Goal: Transaction & Acquisition: Purchase product/service

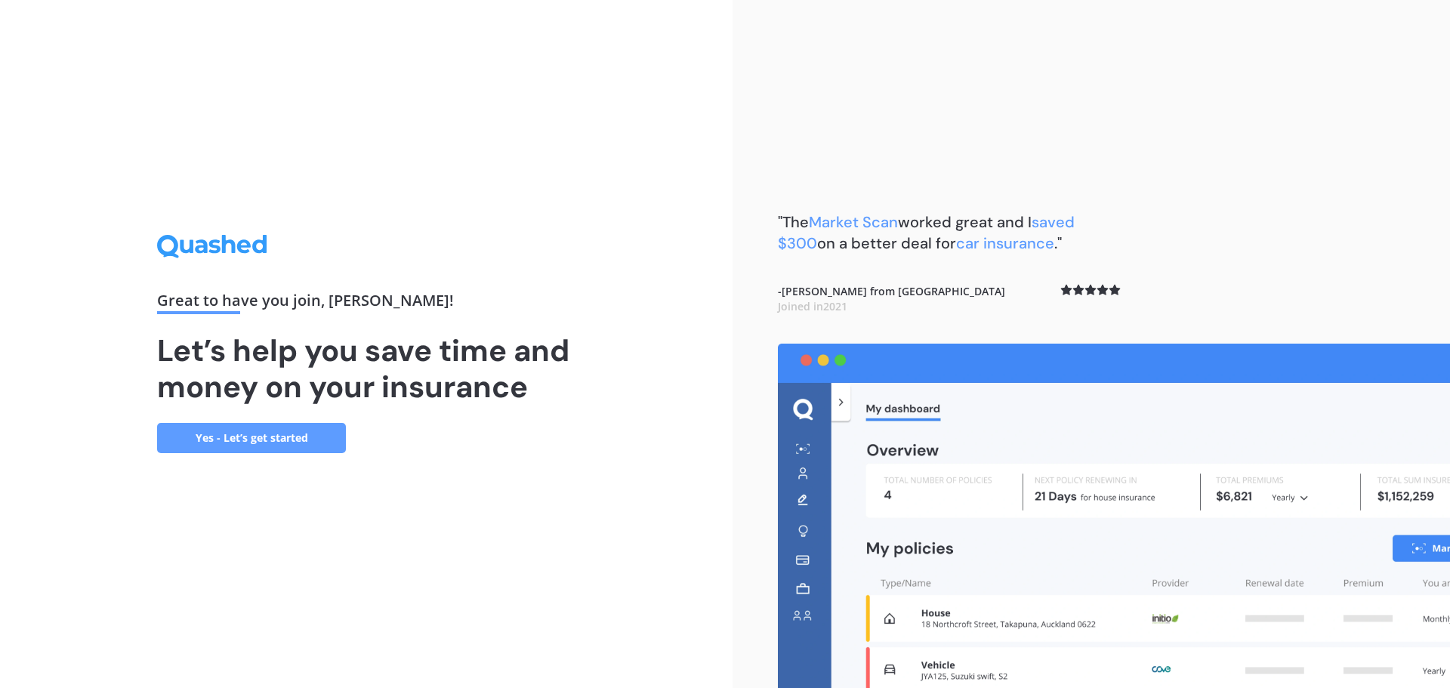
click at [257, 437] on link "Yes - Let’s get started" at bounding box center [251, 438] width 189 height 30
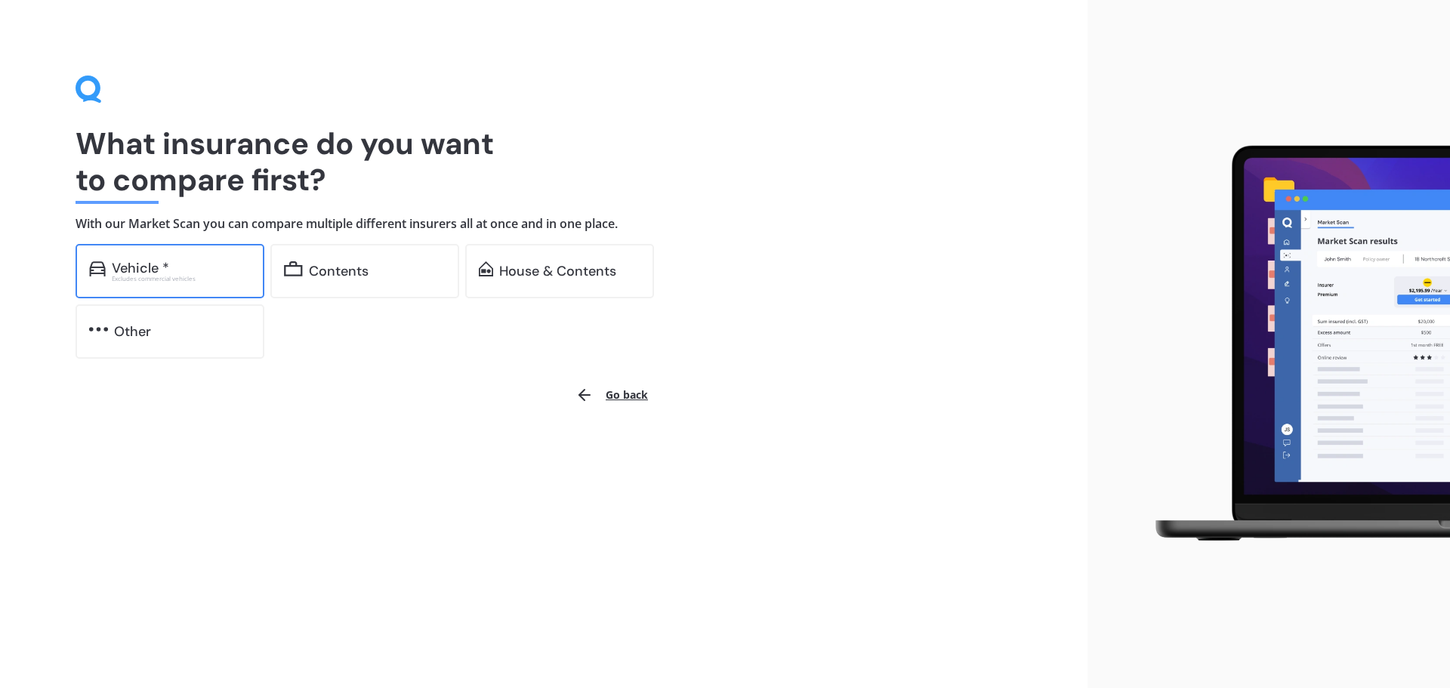
click at [190, 271] on div "Vehicle *" at bounding box center [181, 268] width 139 height 15
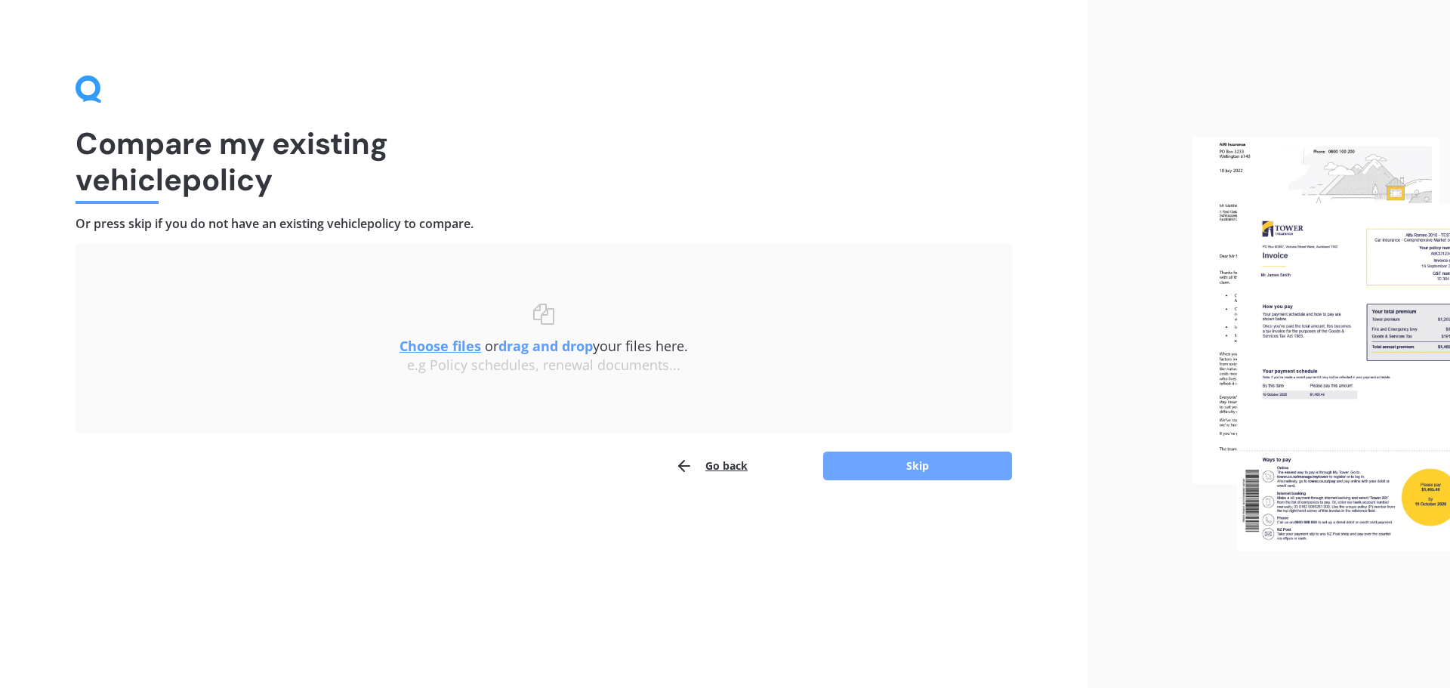
click at [901, 467] on button "Skip" at bounding box center [917, 466] width 189 height 29
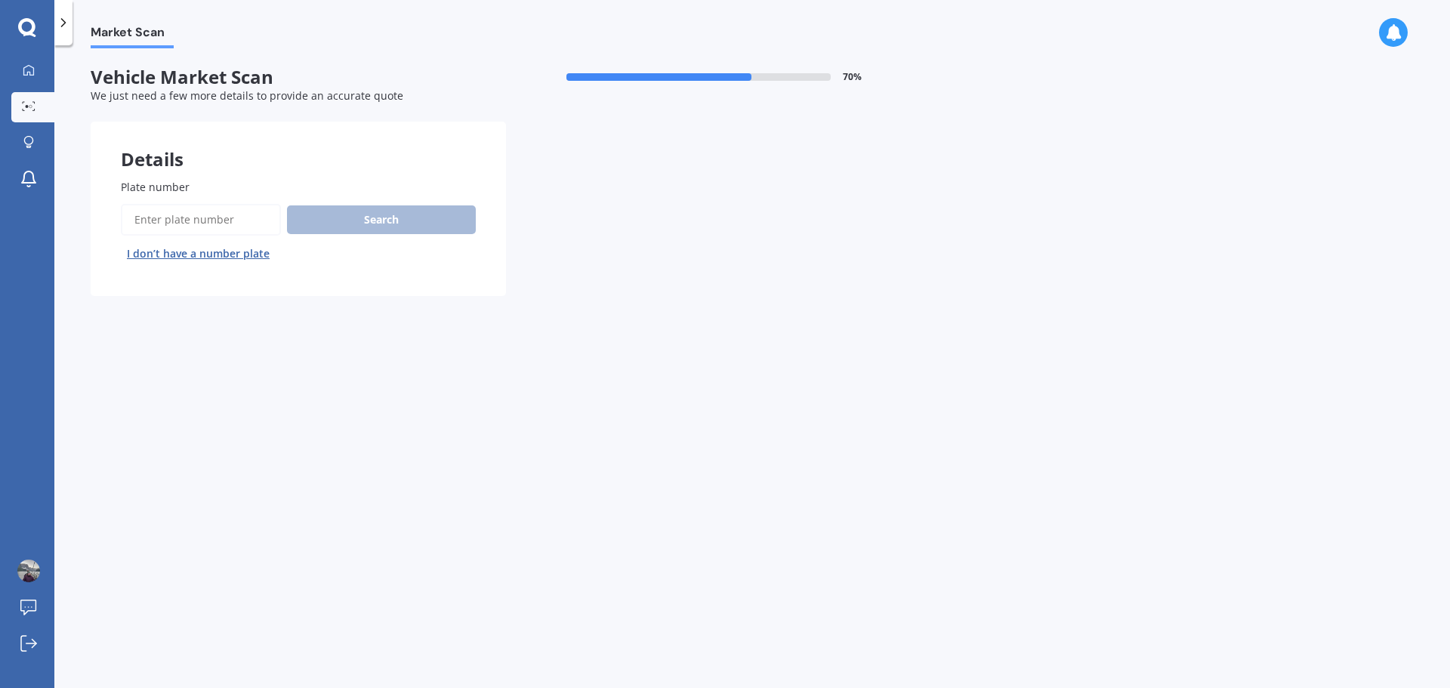
click at [139, 214] on input "Plate number" at bounding box center [201, 220] width 160 height 32
type input "FGS935"
click at [372, 220] on button "Search" at bounding box center [381, 219] width 189 height 29
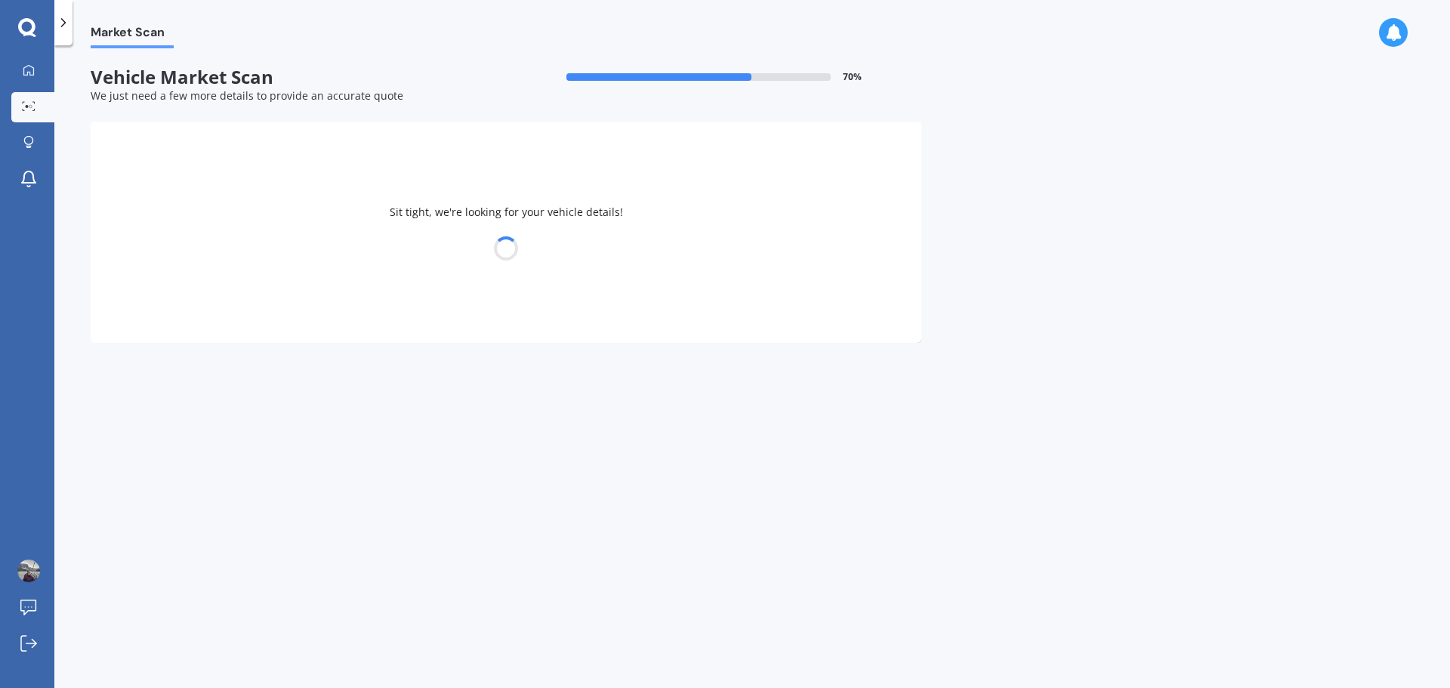
select select "PEUGEOT"
select select "308"
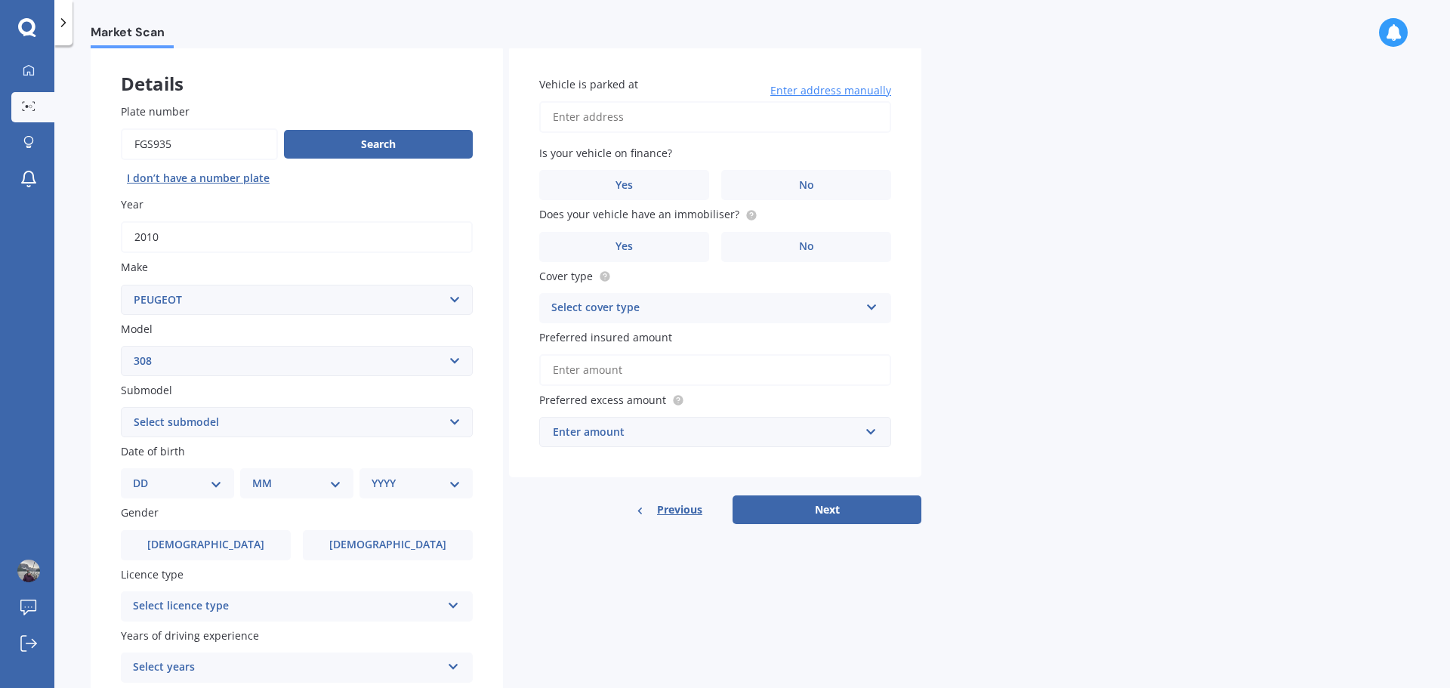
scroll to position [151, 0]
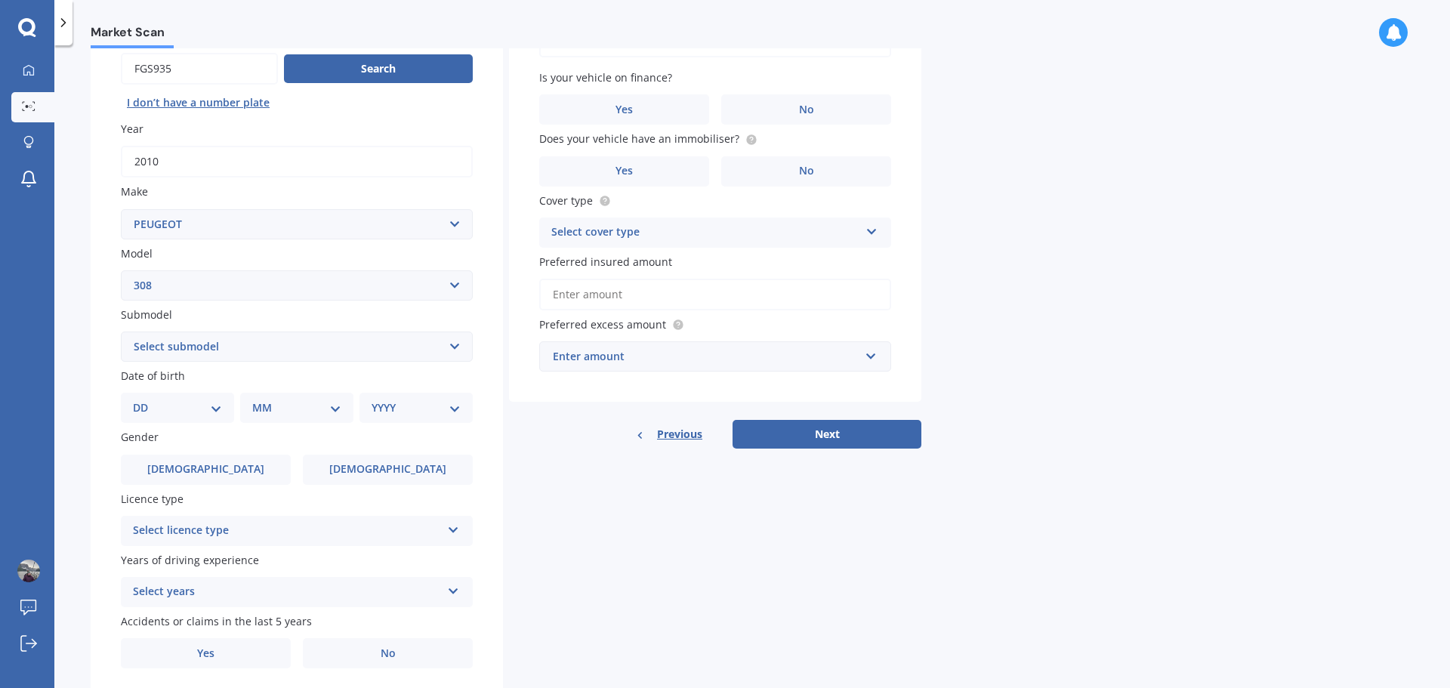
click at [195, 404] on select "DD 01 02 03 04 05 06 07 08 09 10 11 12 13 14 15 16 17 18 19 20 21 22 23 24 25 2…" at bounding box center [177, 407] width 89 height 17
click at [145, 399] on select "DD 01 02 03 04 05 06 07 08 09 10 11 12 13 14 15 16 17 18 19 20 21 22 23 24 25 2…" at bounding box center [177, 407] width 89 height 17
click at [204, 411] on select "DD 01 02 03 04 05 06 07 08 09 10 11 12 13 14 15 16 17 18 19 20 21 22 23 24 25 2…" at bounding box center [186, 407] width 83 height 17
click at [145, 399] on select "DD 01 02 03 04 05 06 07 08 09 10 11 12 13 14 15 16 17 18 19 20 21 22 23 24 25 2…" at bounding box center [186, 407] width 83 height 17
click at [202, 409] on select "DD 01 02 03 04 05 06 07 08 09 10 11 12 13 14 15 16 17 18 19 20 21 22 23 24 25 2…" at bounding box center [186, 407] width 83 height 17
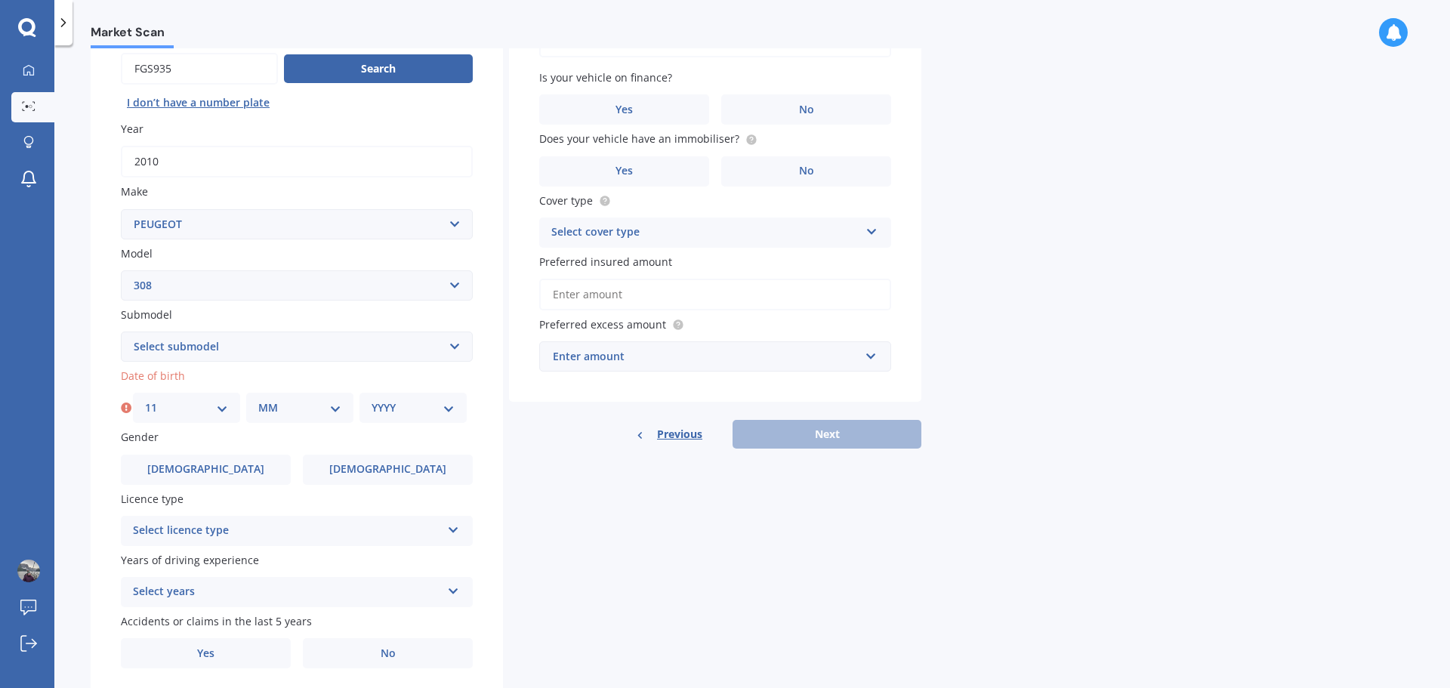
select select "10"
click at [145, 399] on select "DD 01 02 03 04 05 06 07 08 09 10 11 12 13 14 15 16 17 18 19 20 21 22 23 24 25 2…" at bounding box center [186, 407] width 83 height 17
click at [308, 415] on select "MM 01 02 03 04 05 06 07 08 09 10 11 12" at bounding box center [299, 407] width 83 height 17
select select "01"
click at [258, 399] on select "MM 01 02 03 04 05 06 07 08 09 10 11 12" at bounding box center [299, 407] width 83 height 17
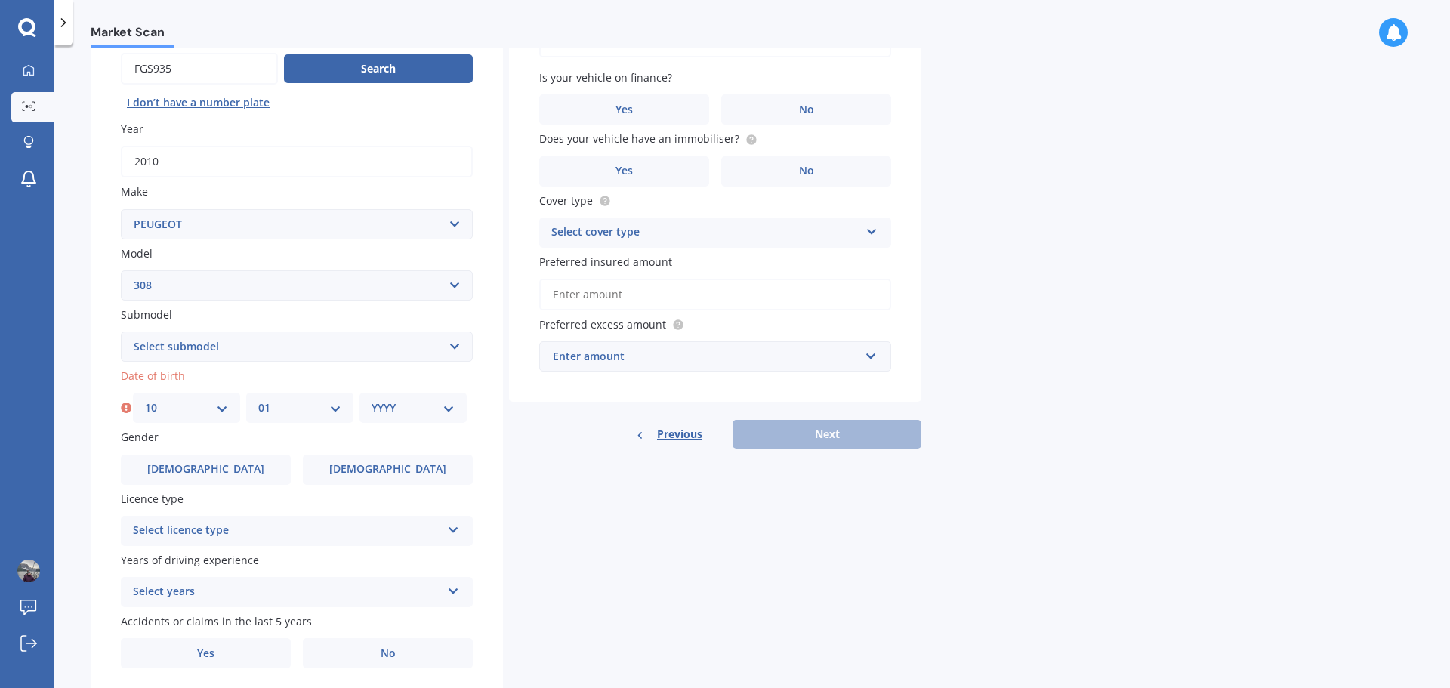
click at [387, 402] on select "YYYY 2025 2024 2023 2022 2021 2020 2019 2018 2017 2016 2015 2014 2013 2012 2011…" at bounding box center [413, 407] width 83 height 17
select select "1987"
click at [372, 399] on select "YYYY 2025 2024 2023 2022 2021 2020 2019 2018 2017 2016 2015 2014 2013 2012 2011…" at bounding box center [413, 407] width 83 height 17
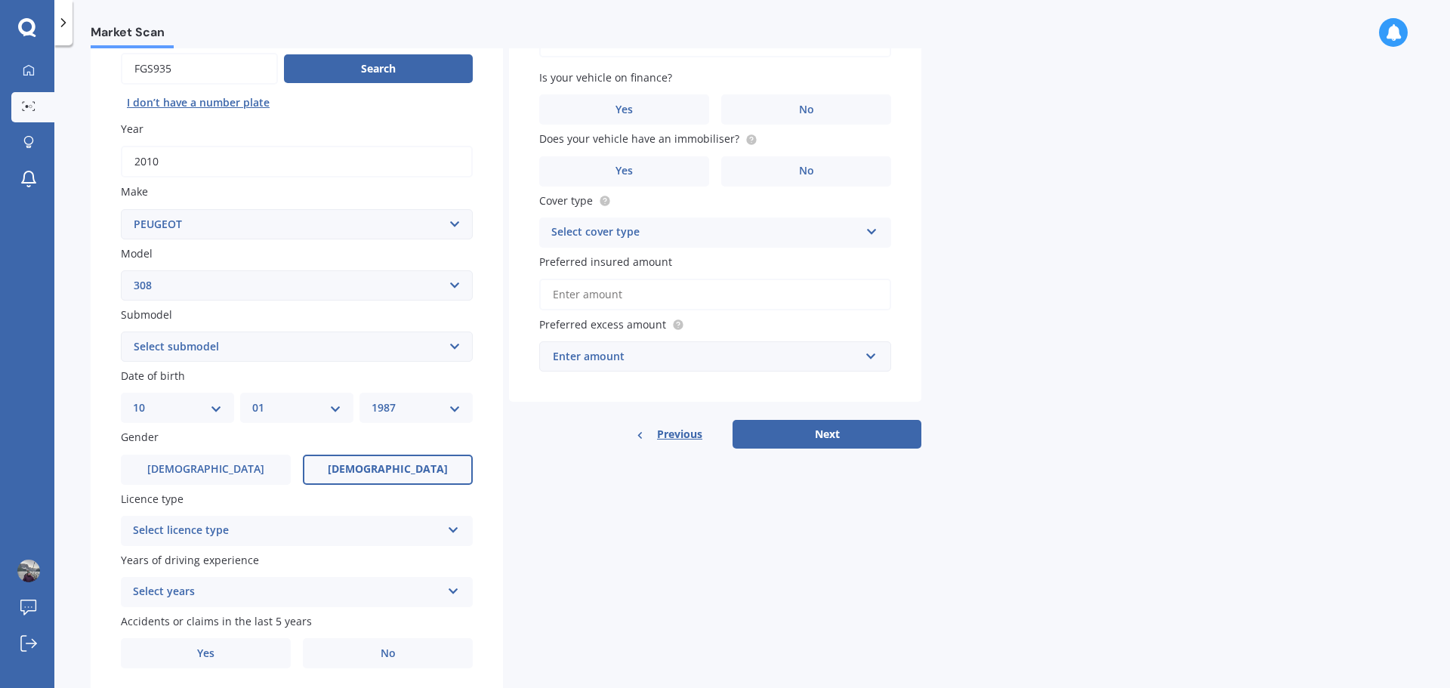
click at [396, 461] on label "Female" at bounding box center [388, 470] width 170 height 30
click at [0, 0] on input "Female" at bounding box center [0, 0] width 0 height 0
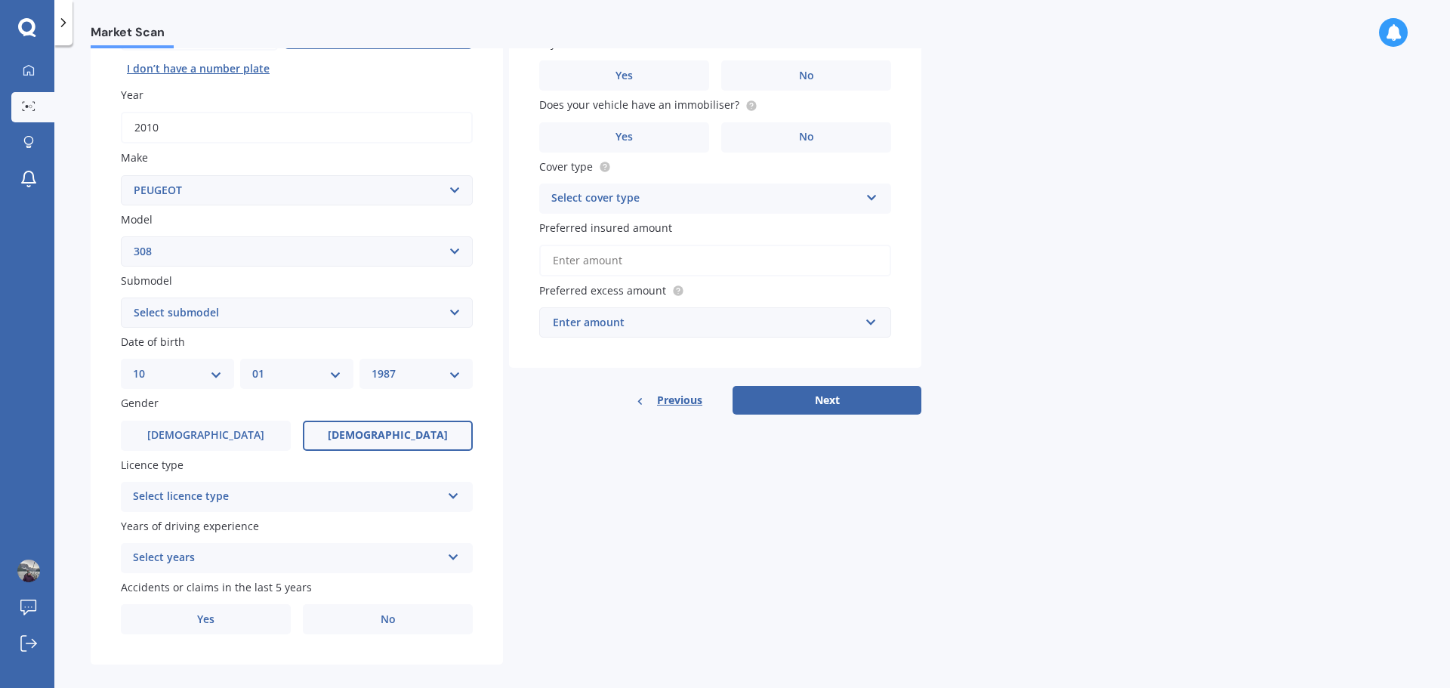
scroll to position [201, 0]
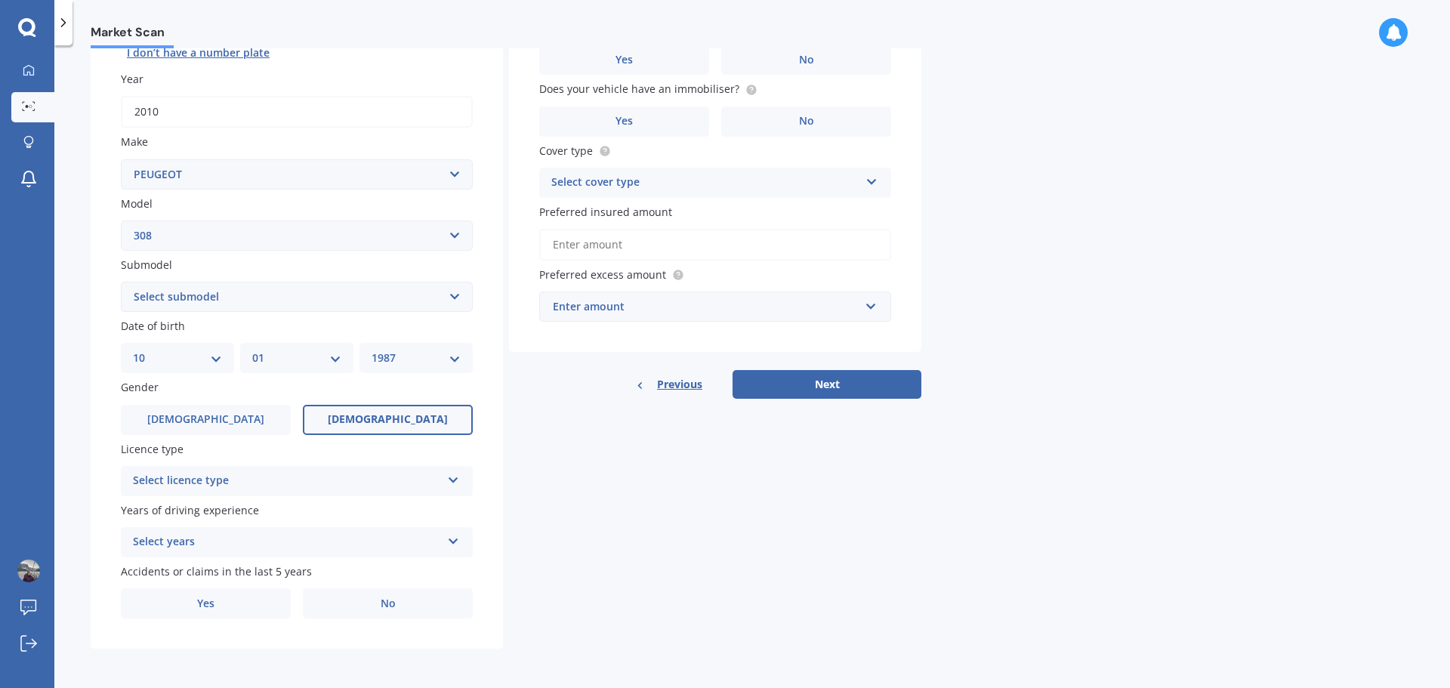
click at [430, 490] on div "Select licence type NZ Full NZ Restricted NZ Learners Australia United Kingdom …" at bounding box center [297, 481] width 352 height 30
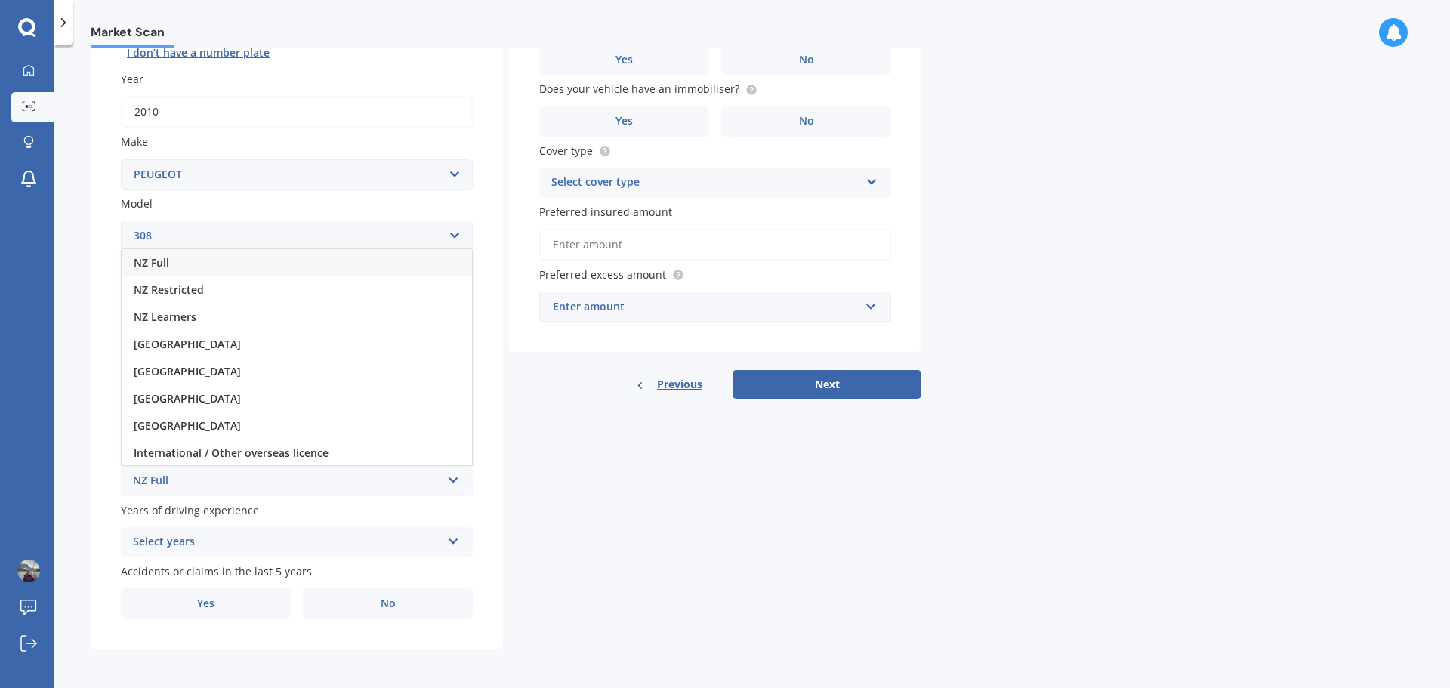
click at [213, 264] on div "NZ Full" at bounding box center [297, 262] width 350 height 27
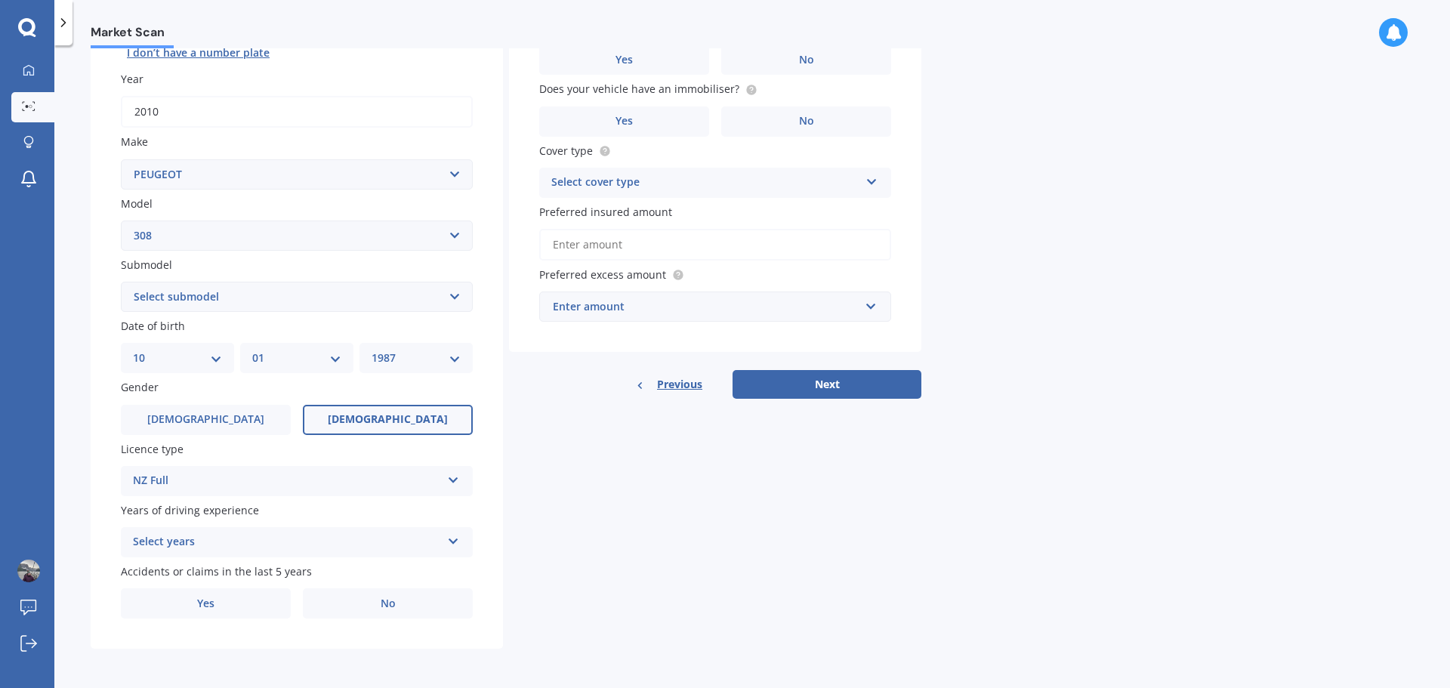
click at [405, 538] on div "Select years" at bounding box center [287, 542] width 308 height 18
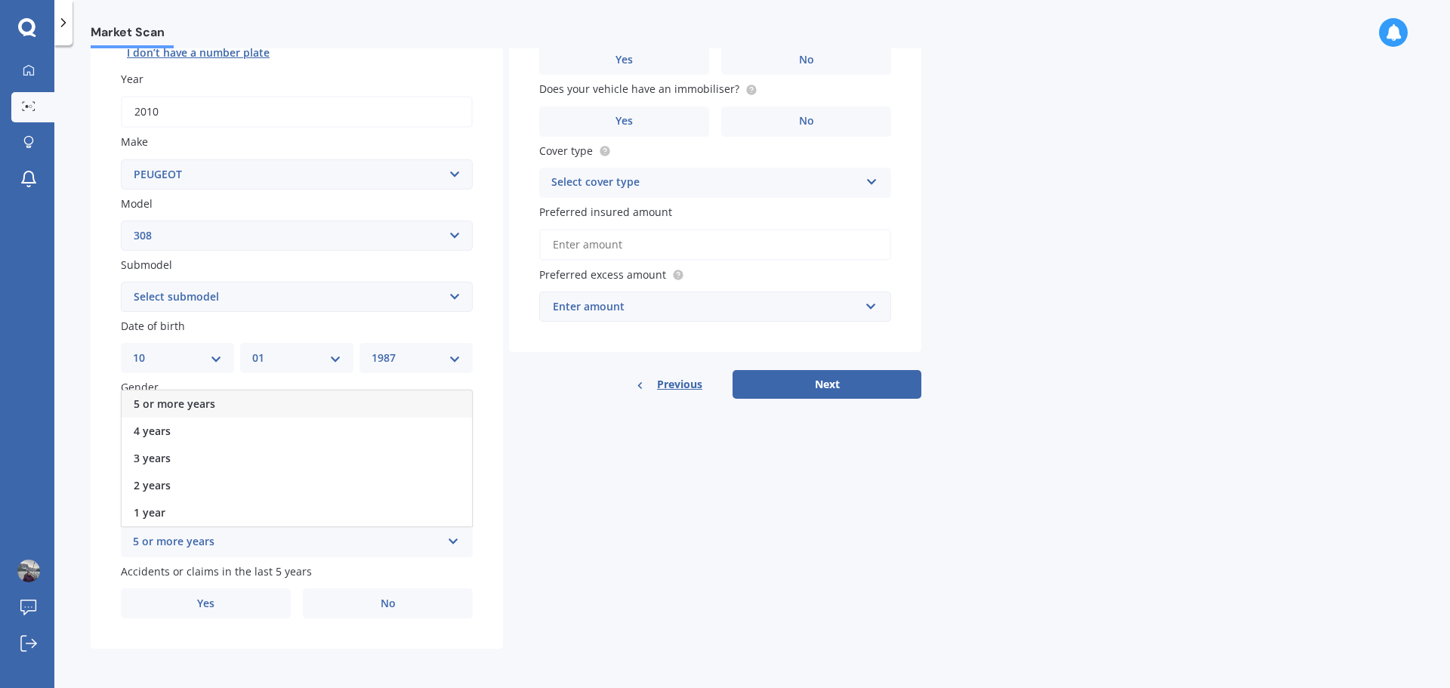
click at [235, 400] on div "5 or more years" at bounding box center [297, 403] width 350 height 27
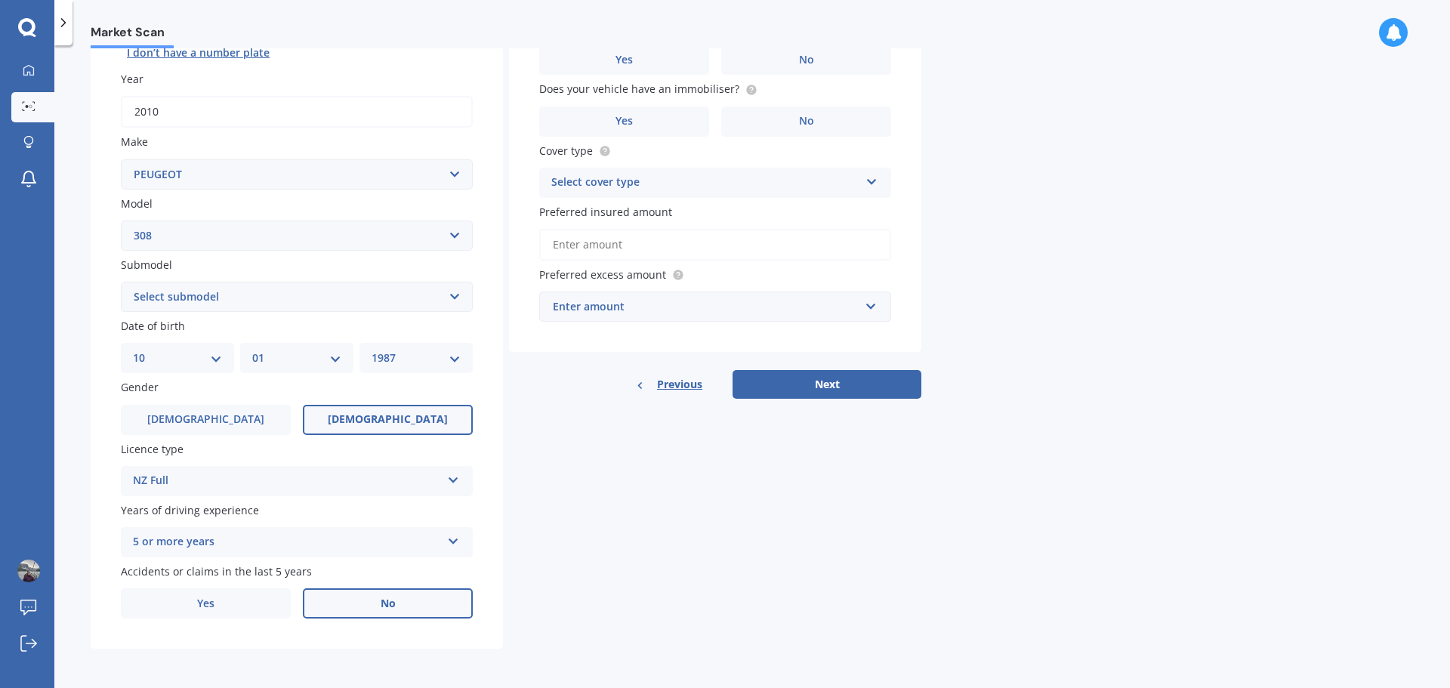
click at [418, 602] on label "No" at bounding box center [388, 603] width 170 height 30
click at [0, 0] on input "No" at bounding box center [0, 0] width 0 height 0
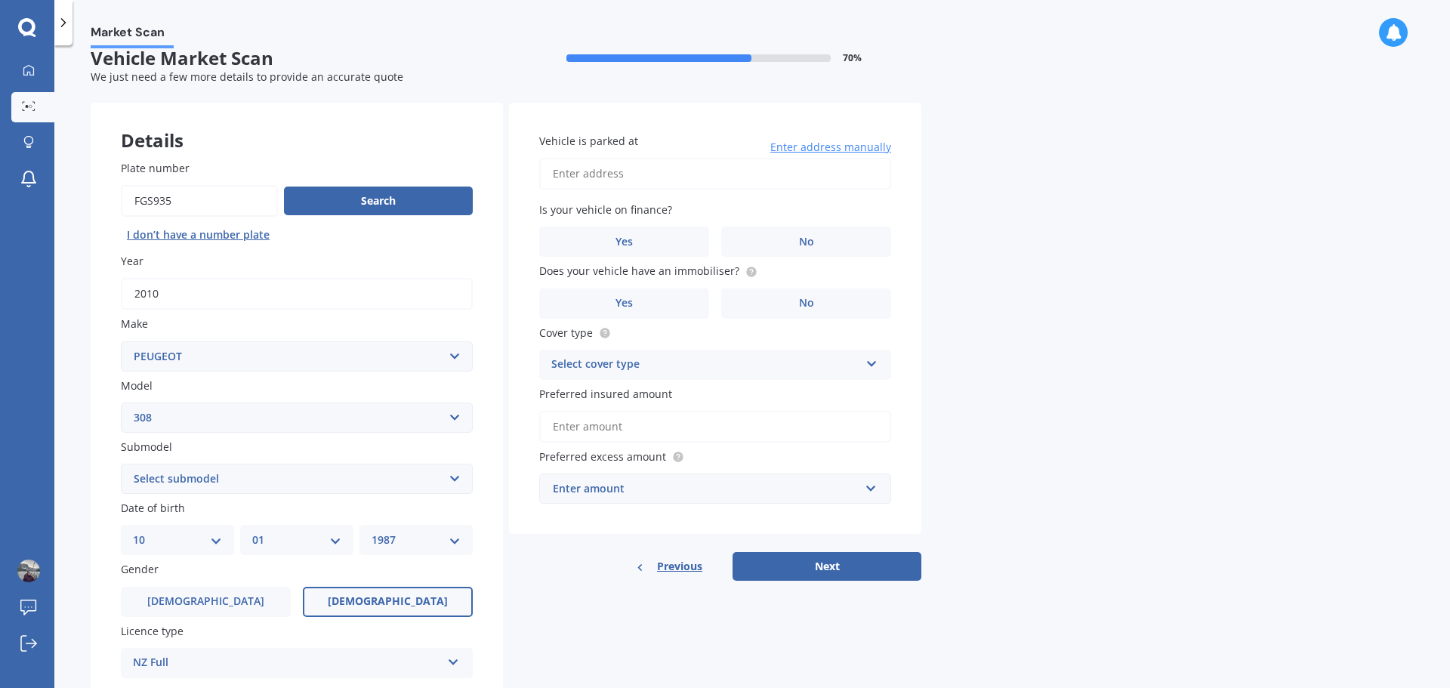
scroll to position [0, 0]
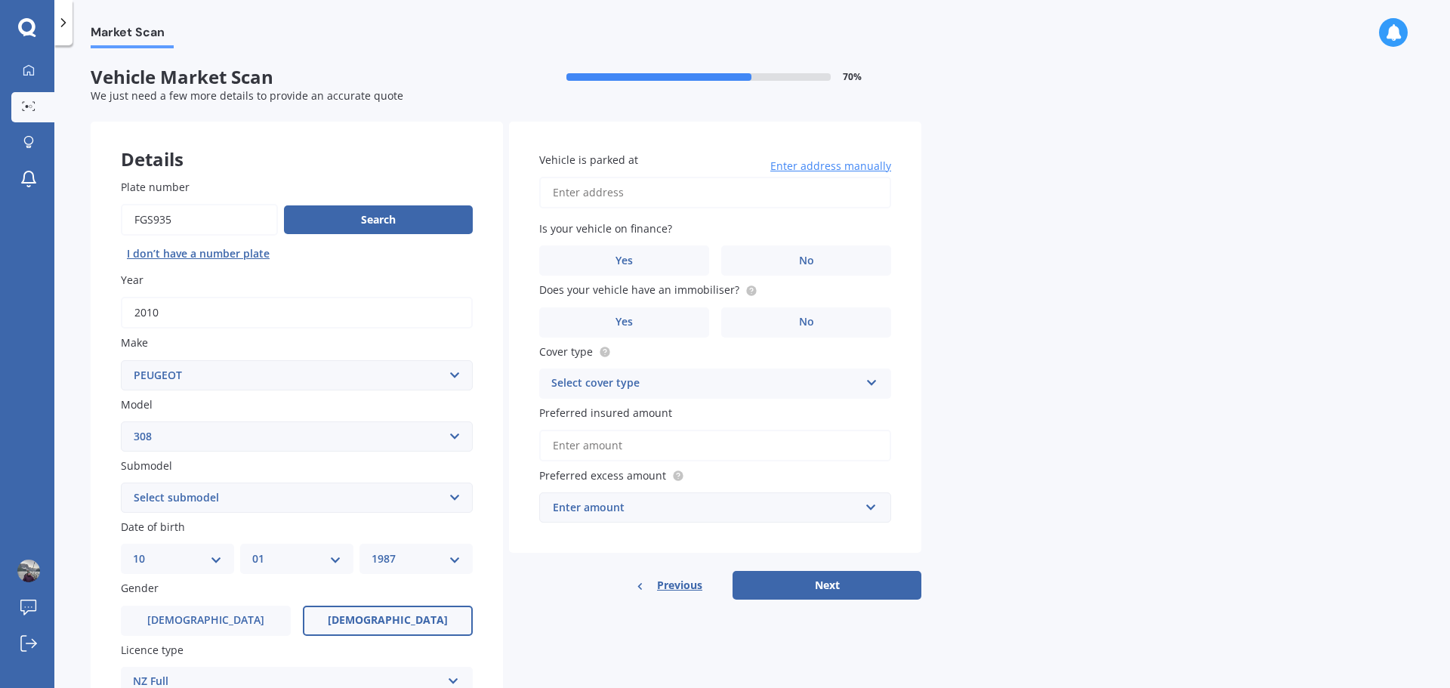
click at [656, 200] on input "Vehicle is parked at" at bounding box center [715, 193] width 352 height 32
type input "1737 Hoskyns Road, Kirwee 7571"
click at [819, 258] on label "No" at bounding box center [806, 260] width 170 height 30
click at [0, 0] on input "No" at bounding box center [0, 0] width 0 height 0
click at [833, 324] on label "No" at bounding box center [806, 322] width 170 height 30
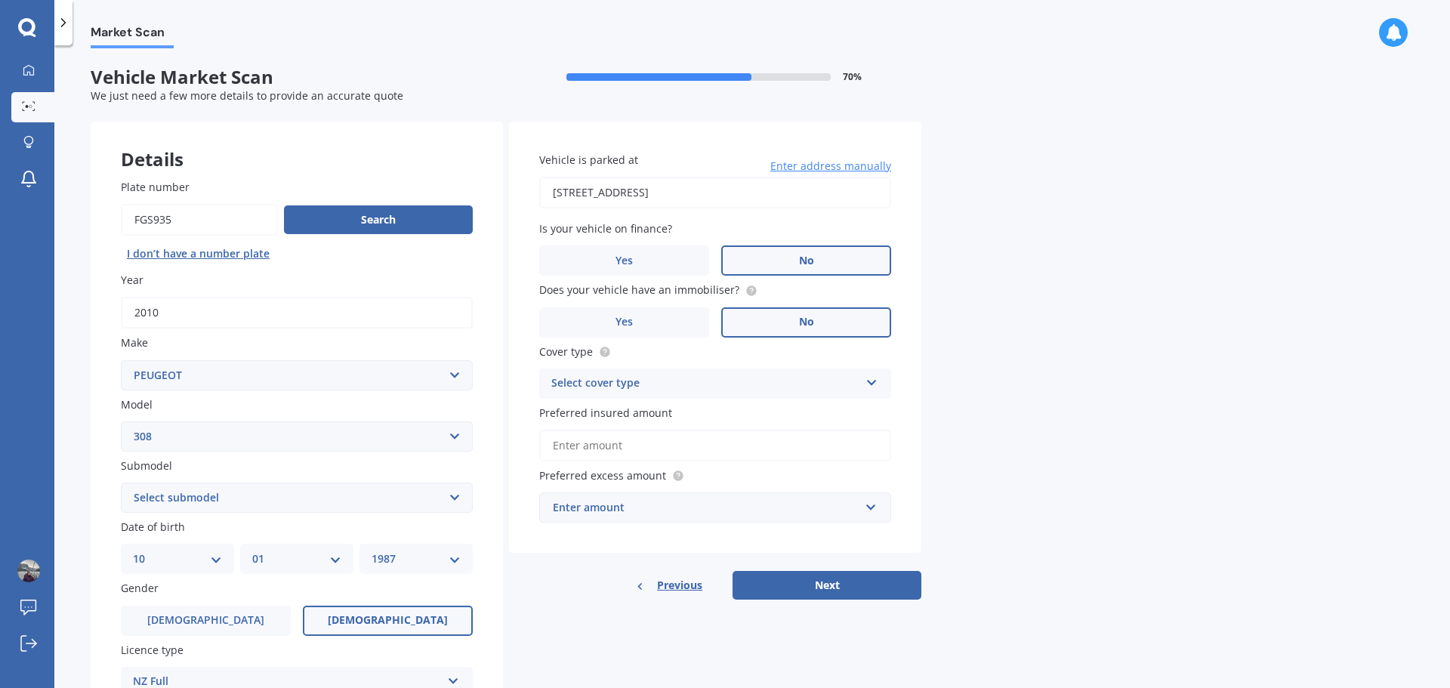
click at [0, 0] on input "No" at bounding box center [0, 0] width 0 height 0
click at [831, 382] on div "Select cover type" at bounding box center [705, 384] width 308 height 18
click at [755, 439] on div "Third Party, Fire & Theft" at bounding box center [715, 440] width 350 height 27
click at [811, 442] on input "Preferred insured amount" at bounding box center [715, 446] width 352 height 32
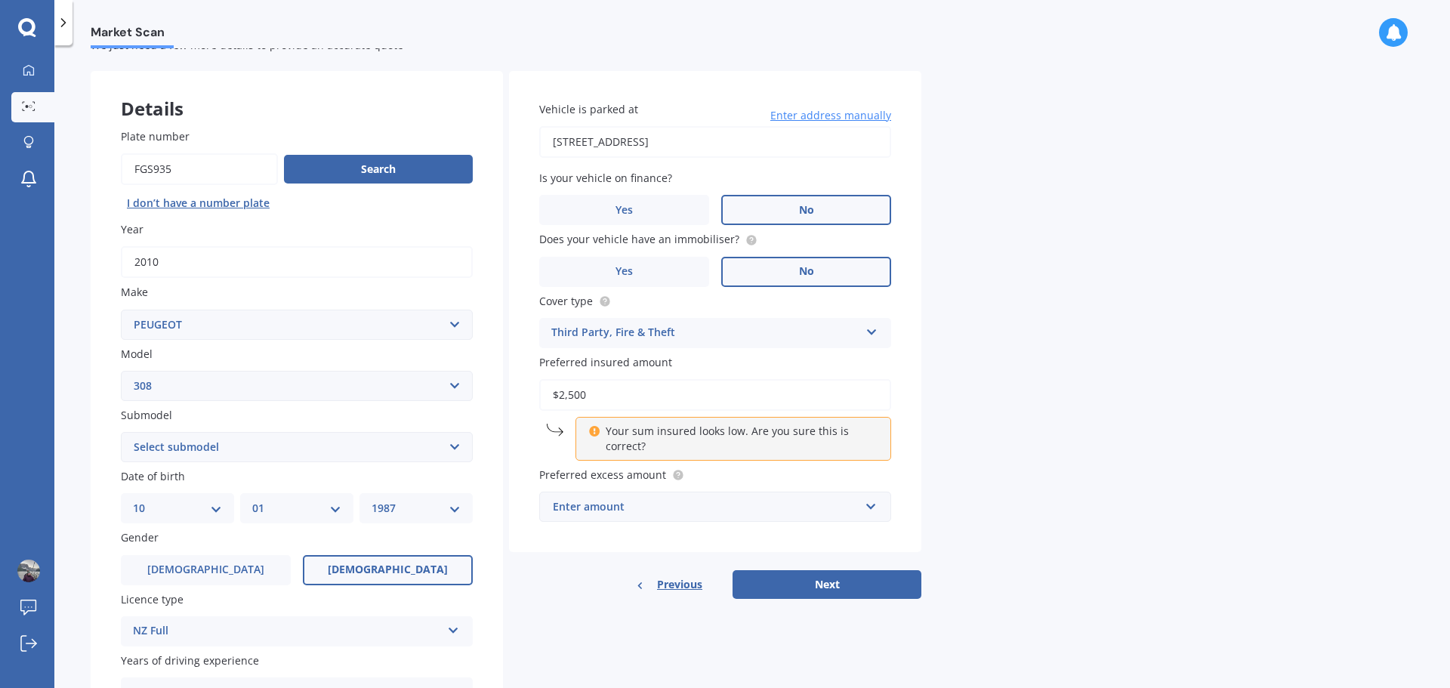
scroll to position [76, 0]
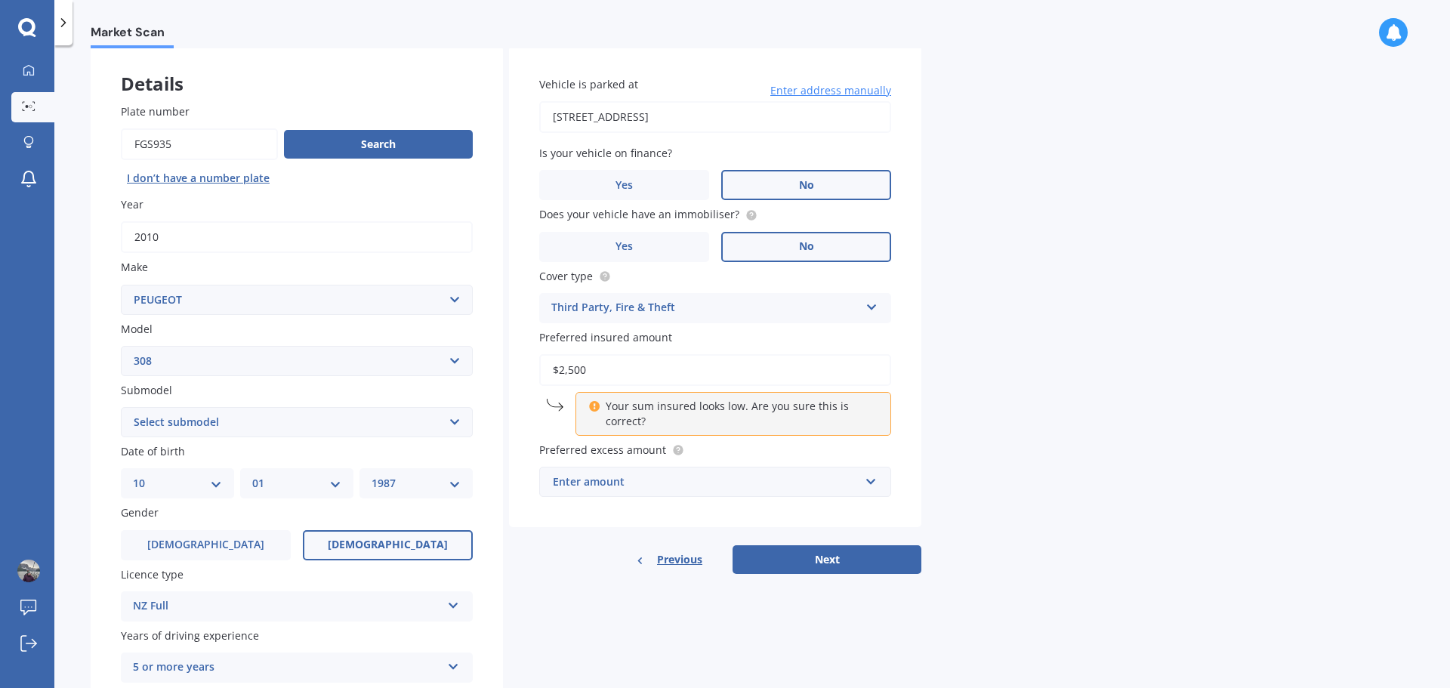
type input "$2,500"
click at [804, 486] on div "Enter amount" at bounding box center [706, 481] width 307 height 17
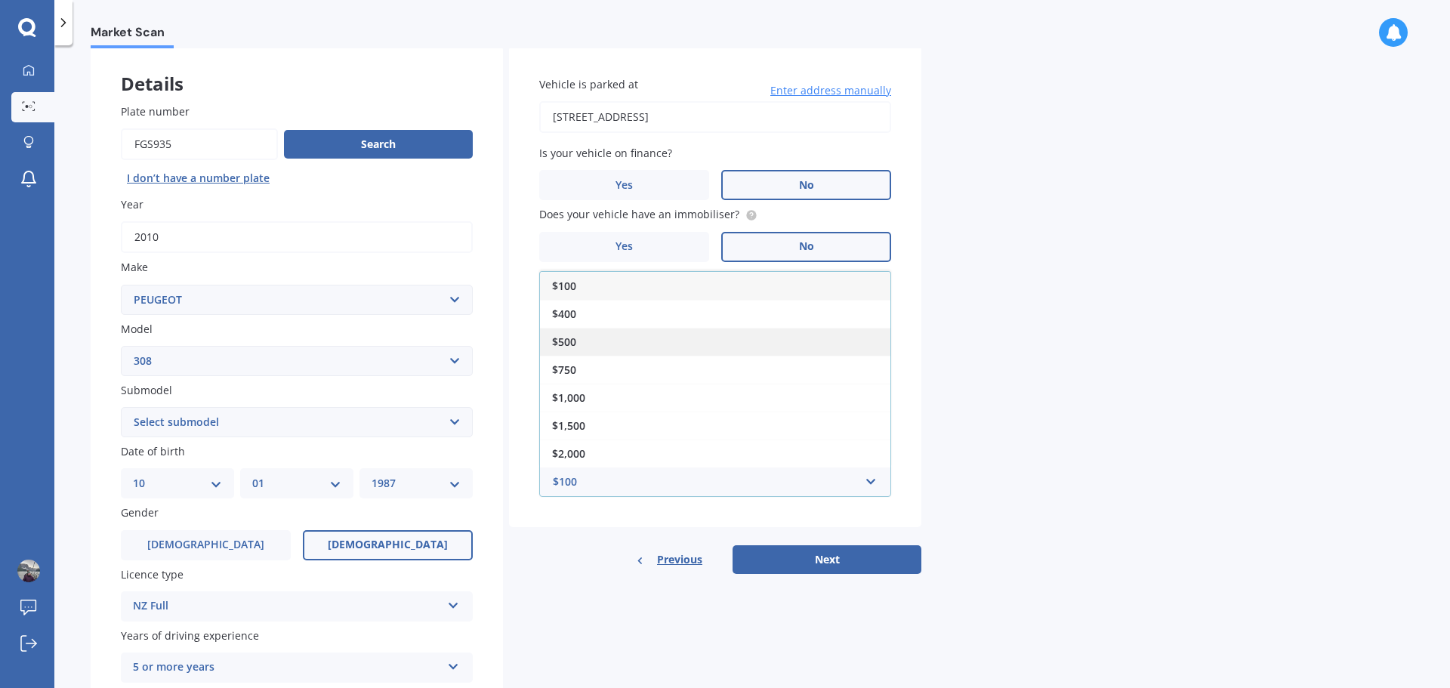
click at [631, 345] on div "$500" at bounding box center [715, 342] width 350 height 28
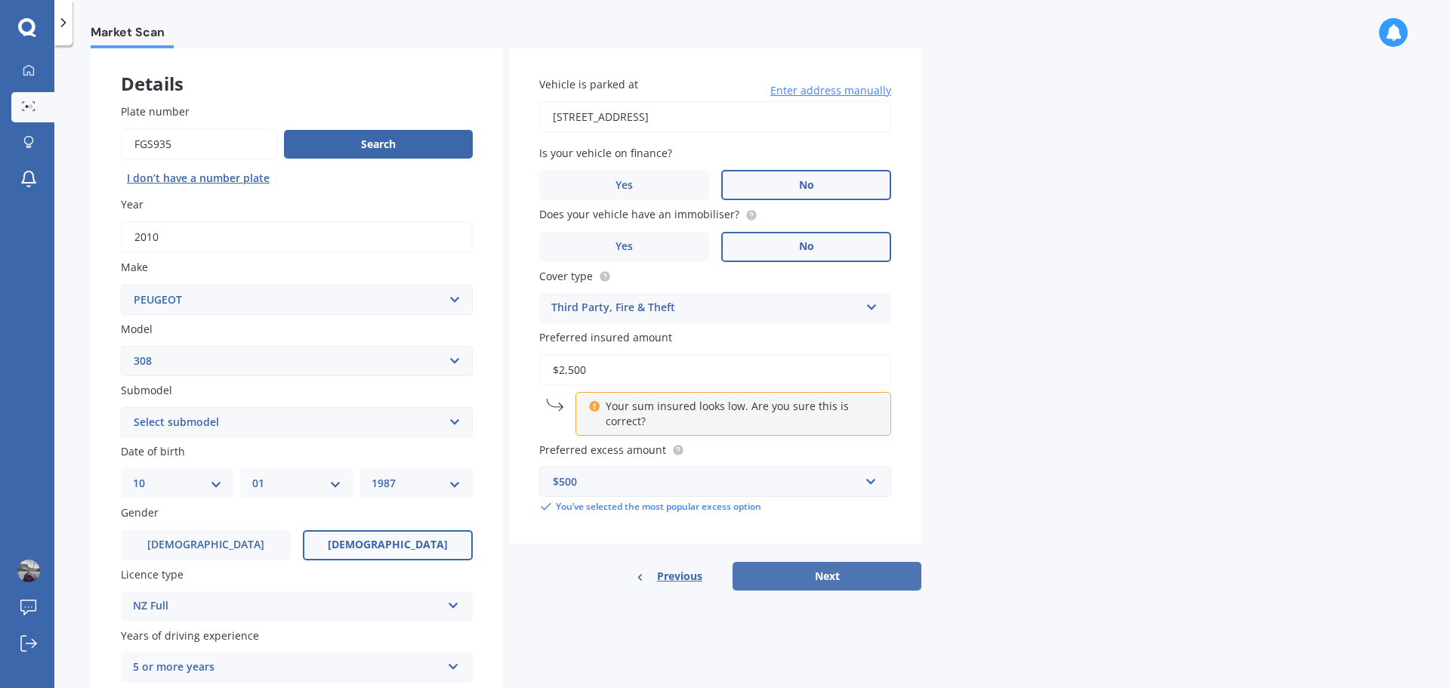
click at [809, 581] on button "Next" at bounding box center [826, 576] width 189 height 29
click at [405, 415] on select "Select submodel 5 Door Active Hatchback 2.0 DT CC GT GTI SW" at bounding box center [297, 422] width 352 height 30
select select "5 DOOR"
click at [121, 407] on select "Select submodel 5 Door Active Hatchback 2.0 DT CC GT GTI SW" at bounding box center [297, 422] width 352 height 30
click at [808, 577] on button "Next" at bounding box center [826, 576] width 189 height 29
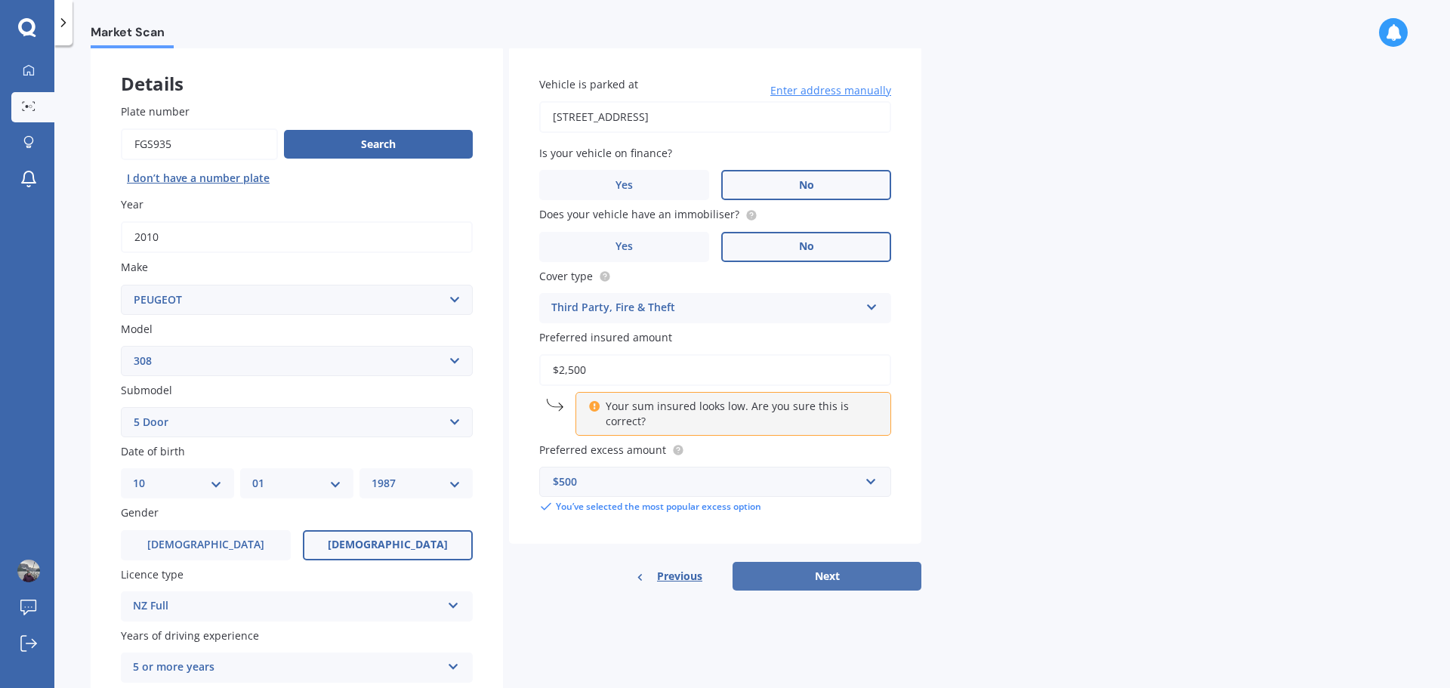
select select "10"
select select "01"
select select "1987"
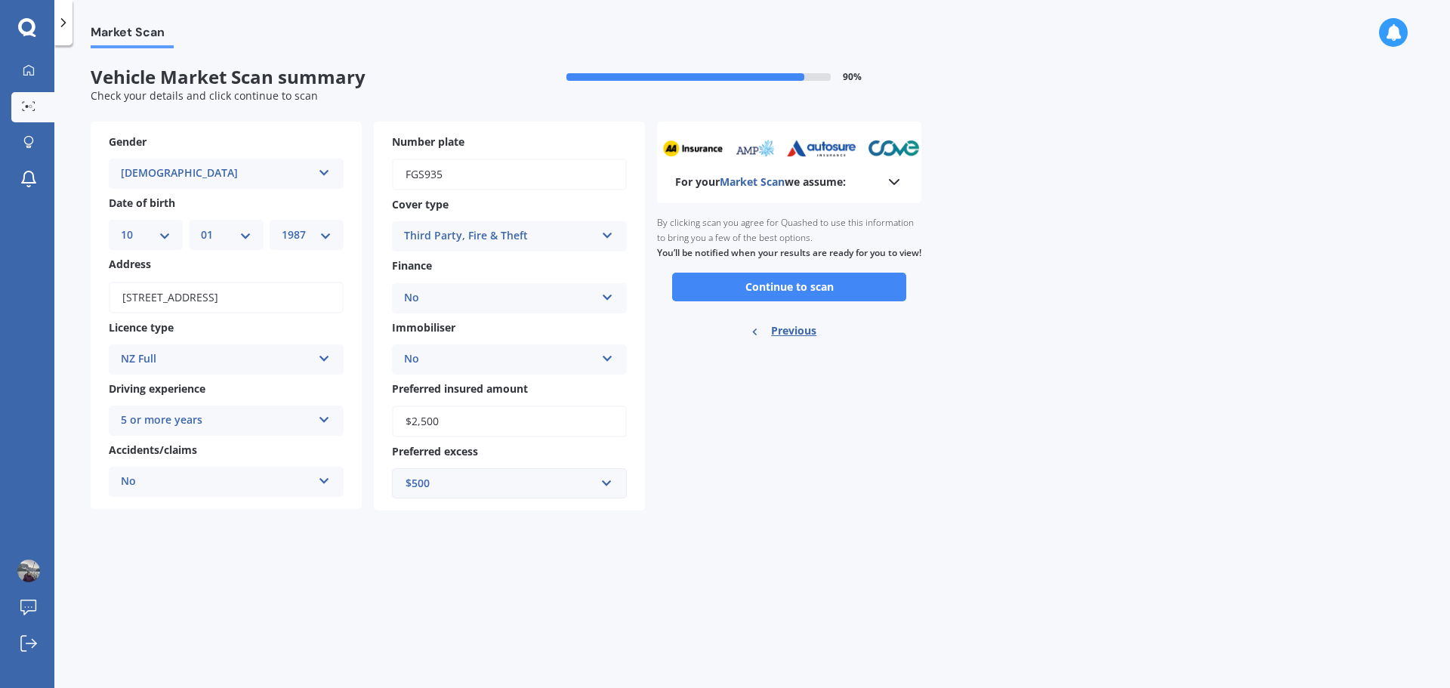
scroll to position [0, 0]
click at [830, 301] on button "Continue to scan" at bounding box center [789, 287] width 234 height 29
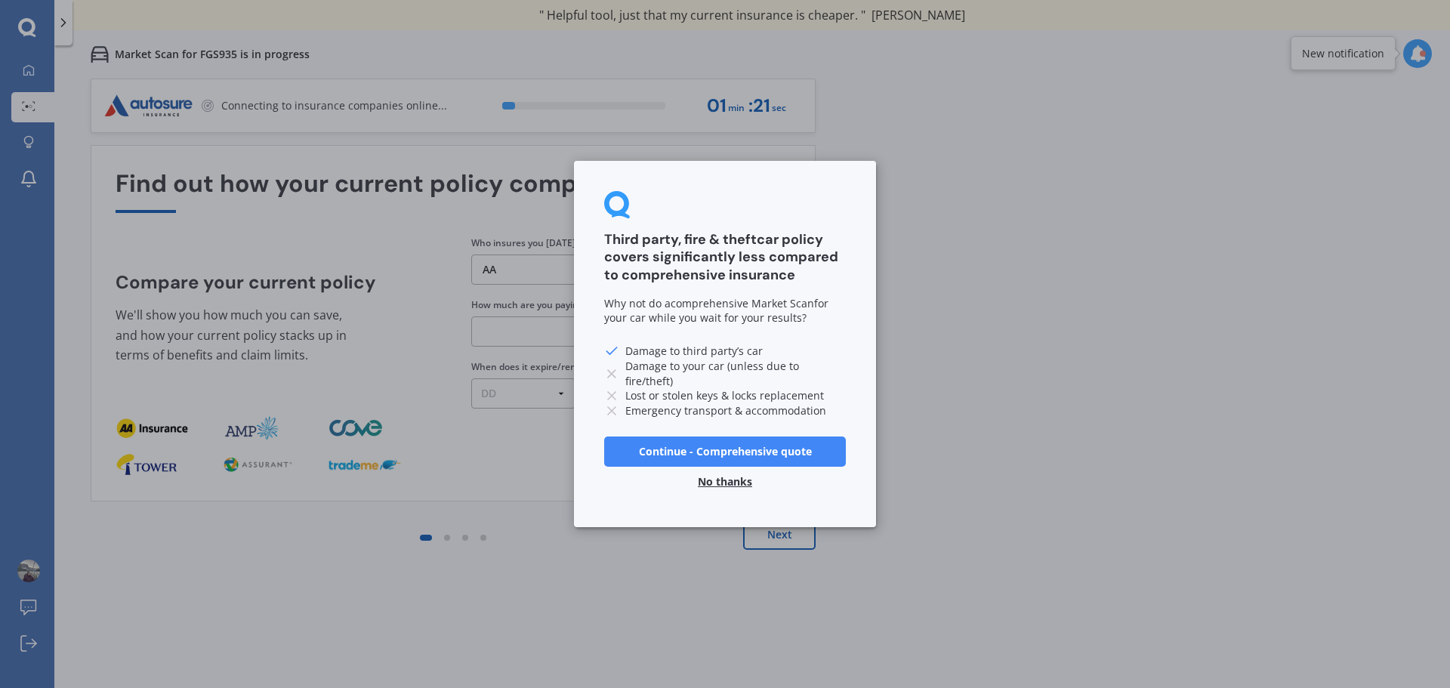
click at [735, 476] on button "No thanks" at bounding box center [725, 482] width 72 height 30
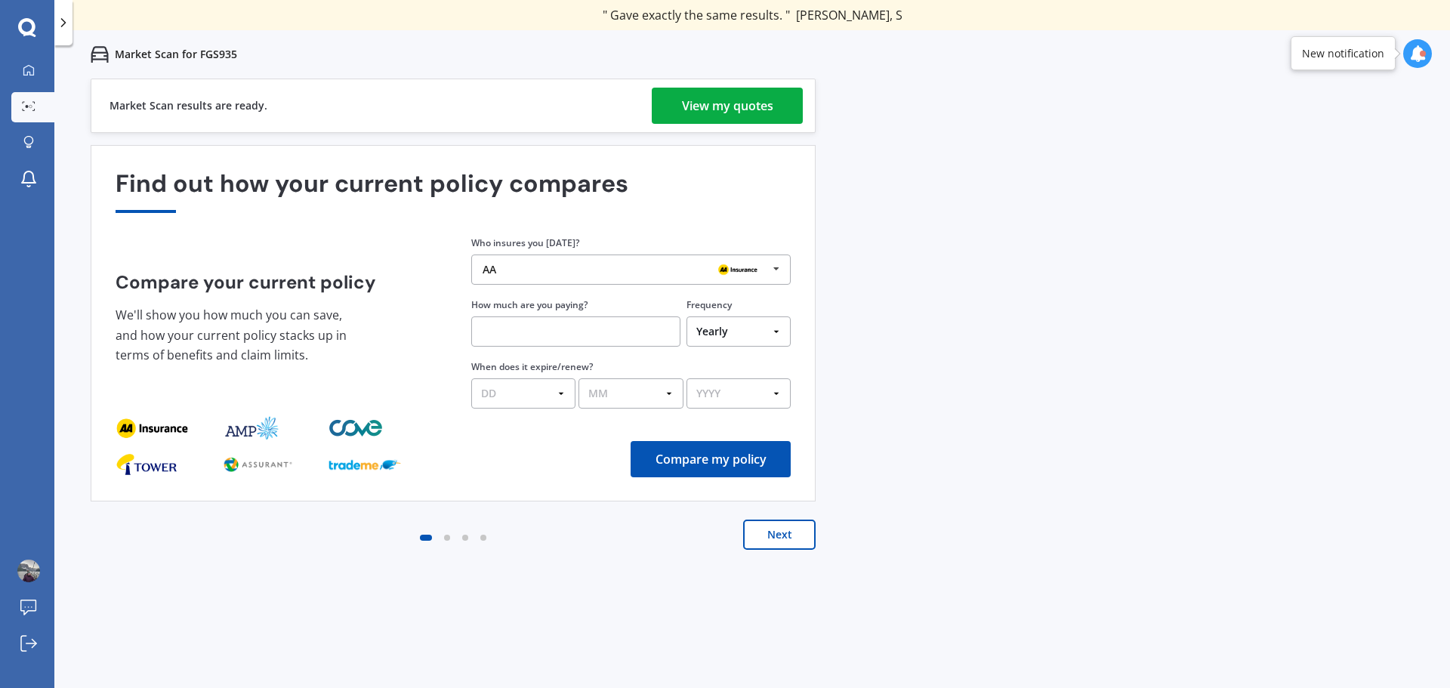
click at [760, 109] on div "View my quotes" at bounding box center [727, 106] width 91 height 36
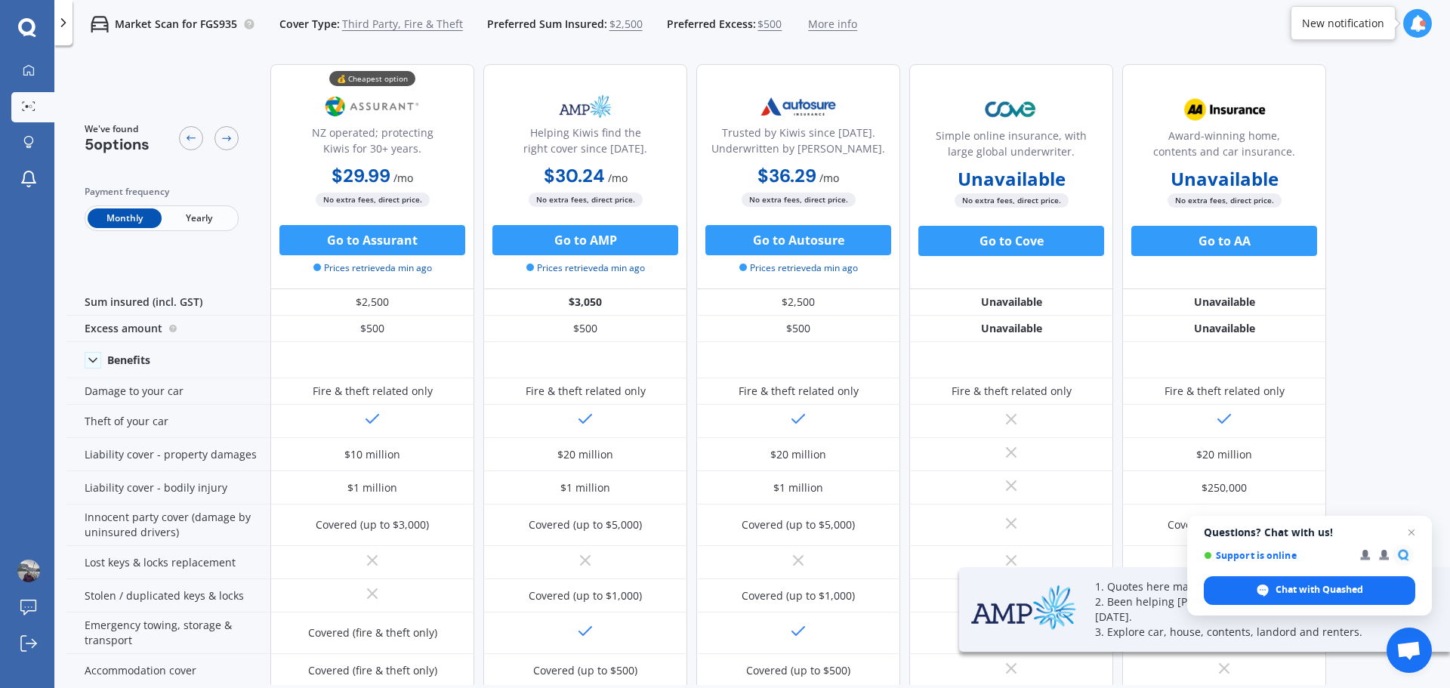
click at [208, 218] on span "Yearly" at bounding box center [199, 218] width 74 height 20
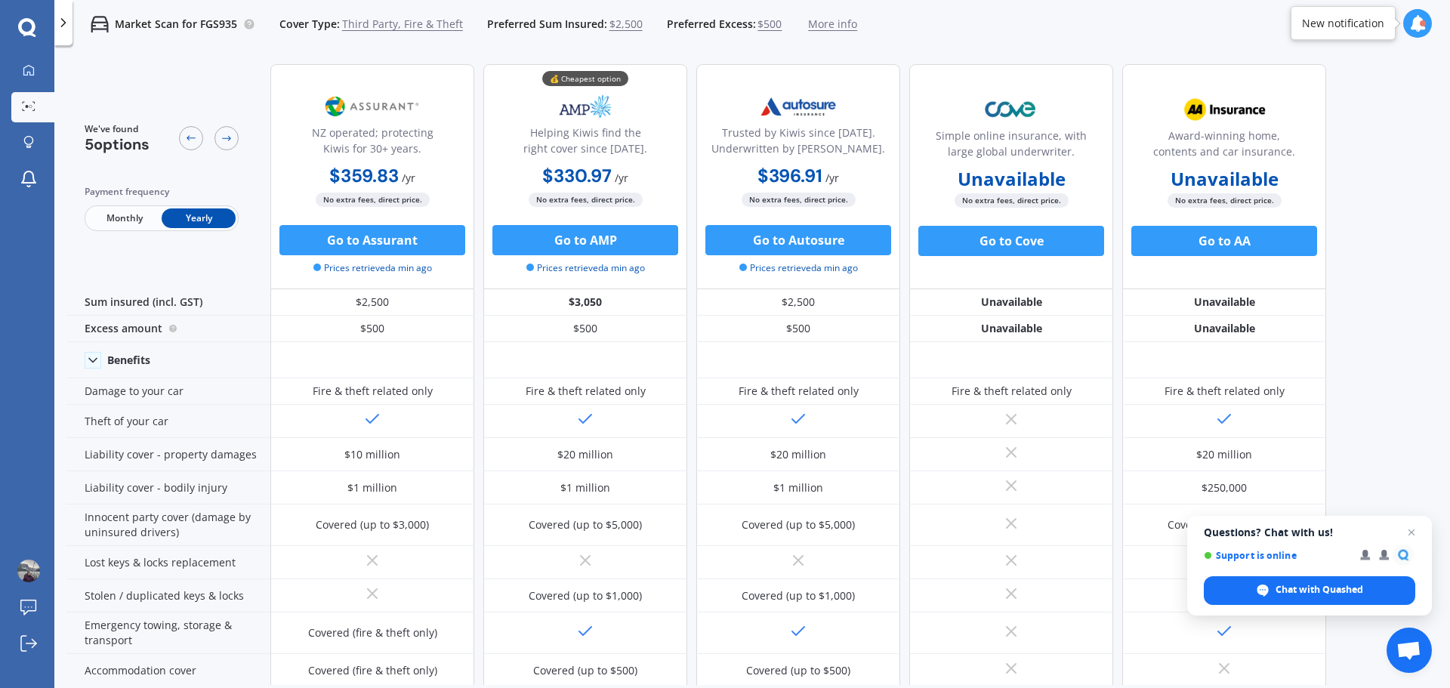
click at [765, 27] on span "$500" at bounding box center [769, 24] width 24 height 15
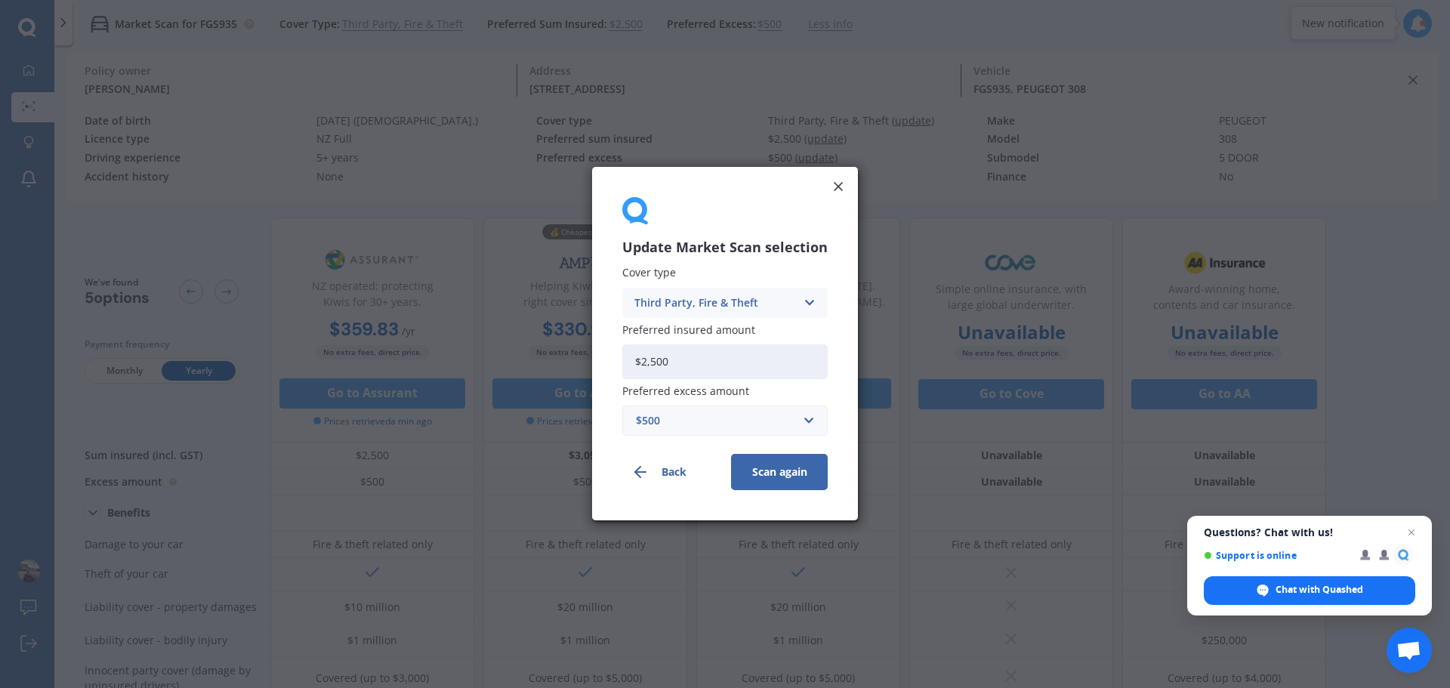
click at [783, 418] on div "$500" at bounding box center [716, 421] width 160 height 17
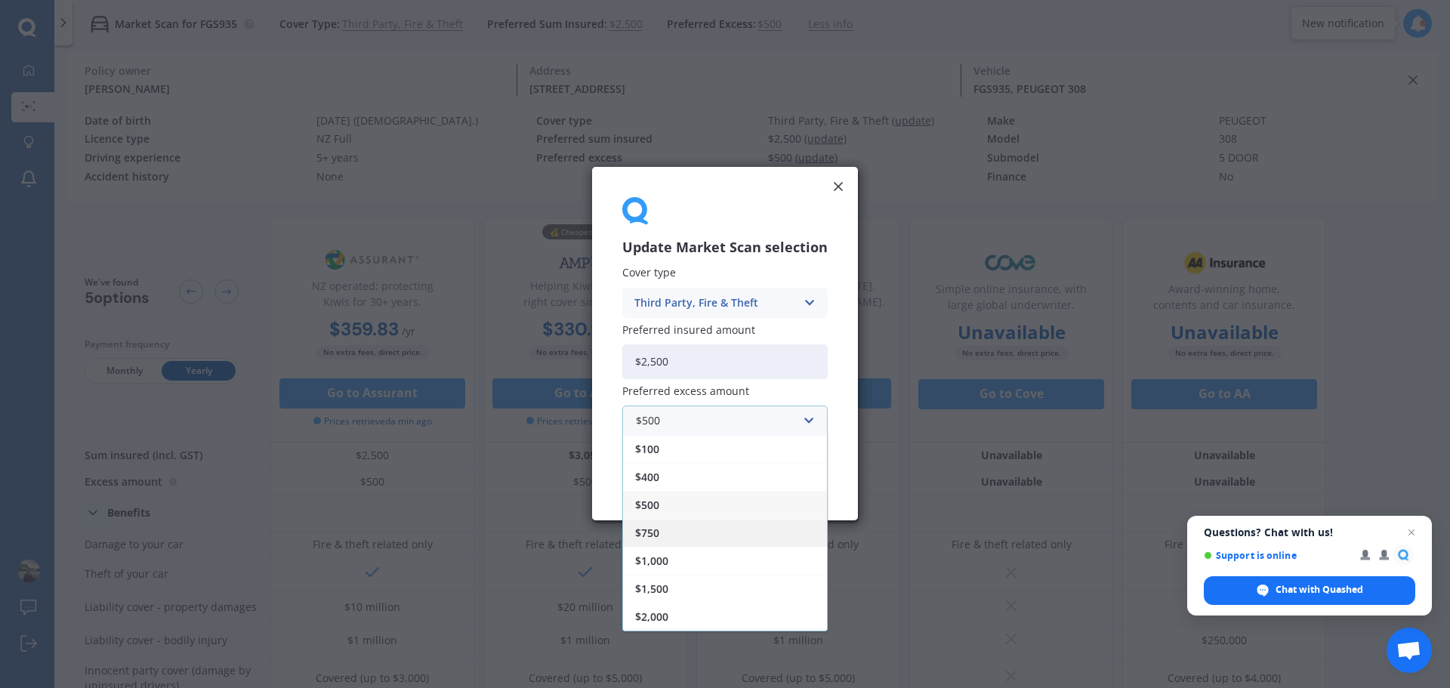
click at [722, 531] on div "$750" at bounding box center [725, 534] width 204 height 28
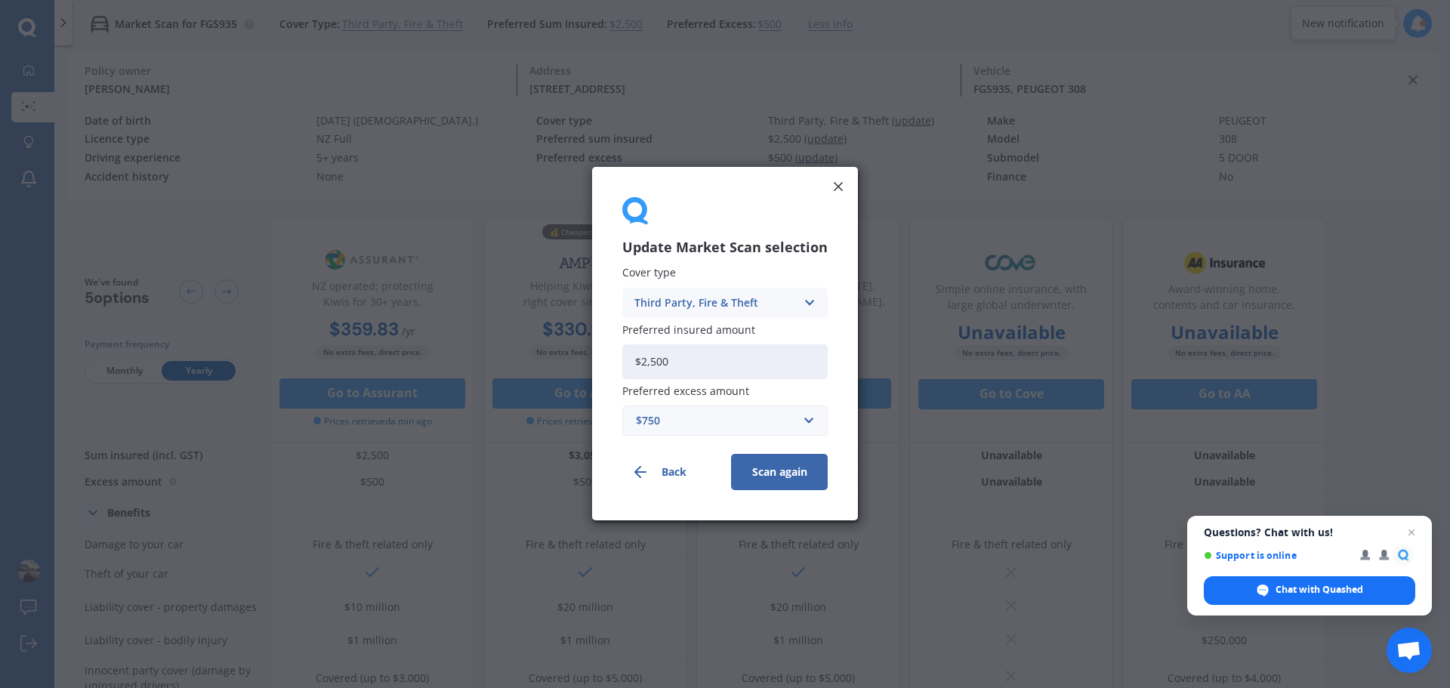
click at [786, 473] on button "Scan again" at bounding box center [779, 473] width 97 height 36
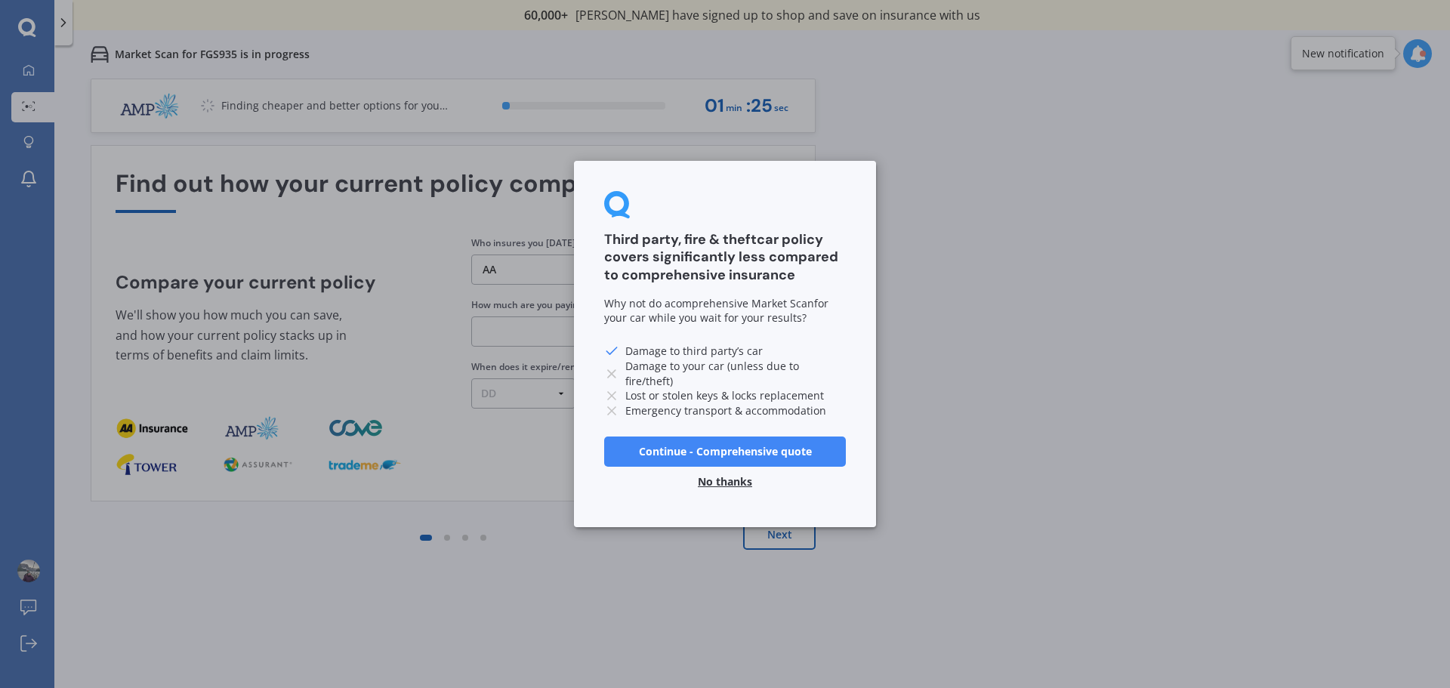
click at [708, 479] on button "No thanks" at bounding box center [725, 482] width 72 height 30
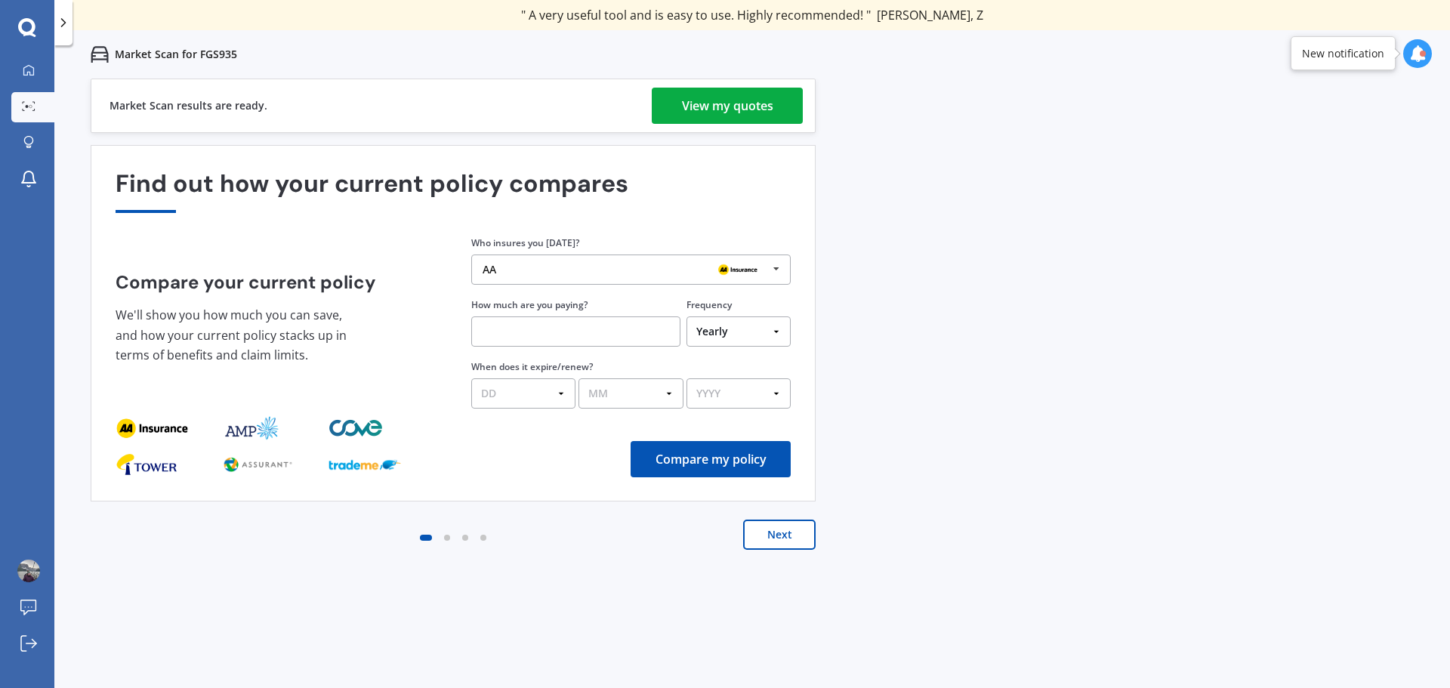
click at [758, 108] on div "View my quotes" at bounding box center [727, 106] width 91 height 36
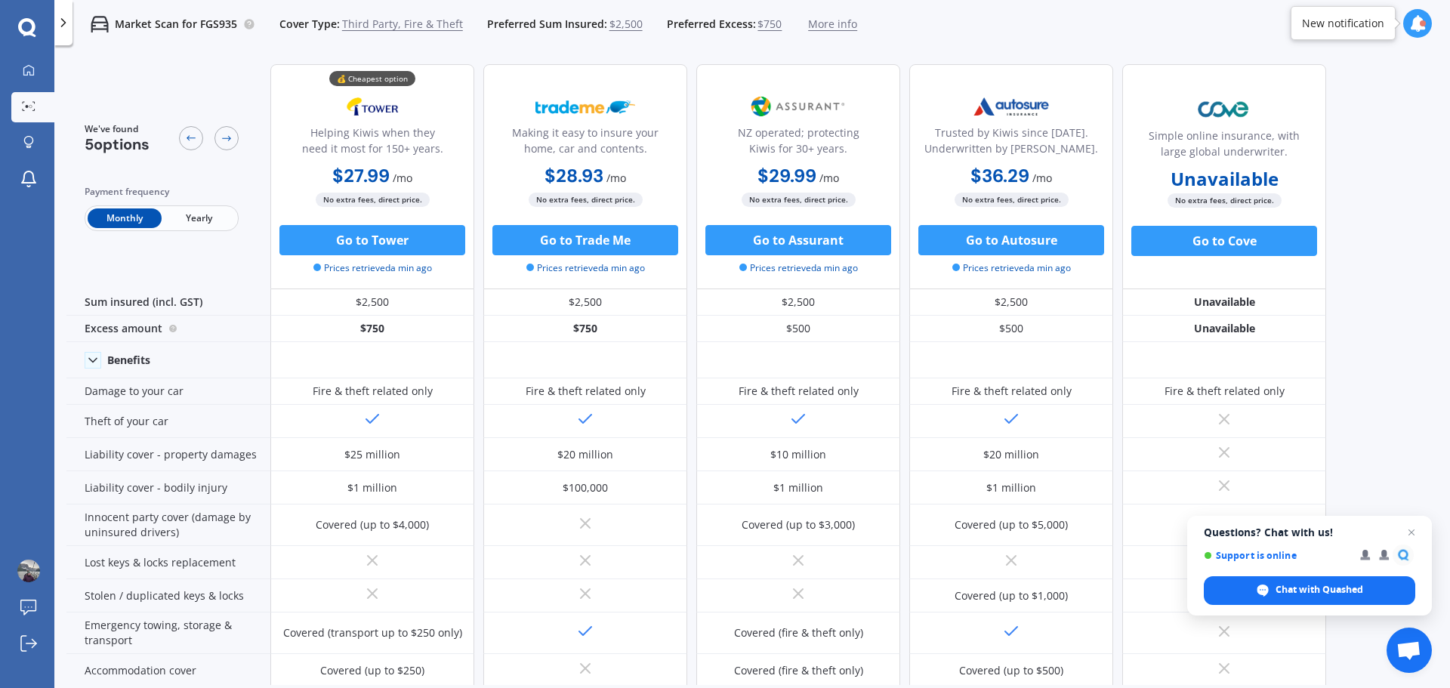
click at [209, 217] on span "Yearly" at bounding box center [199, 218] width 74 height 20
